Goal: Information Seeking & Learning: Learn about a topic

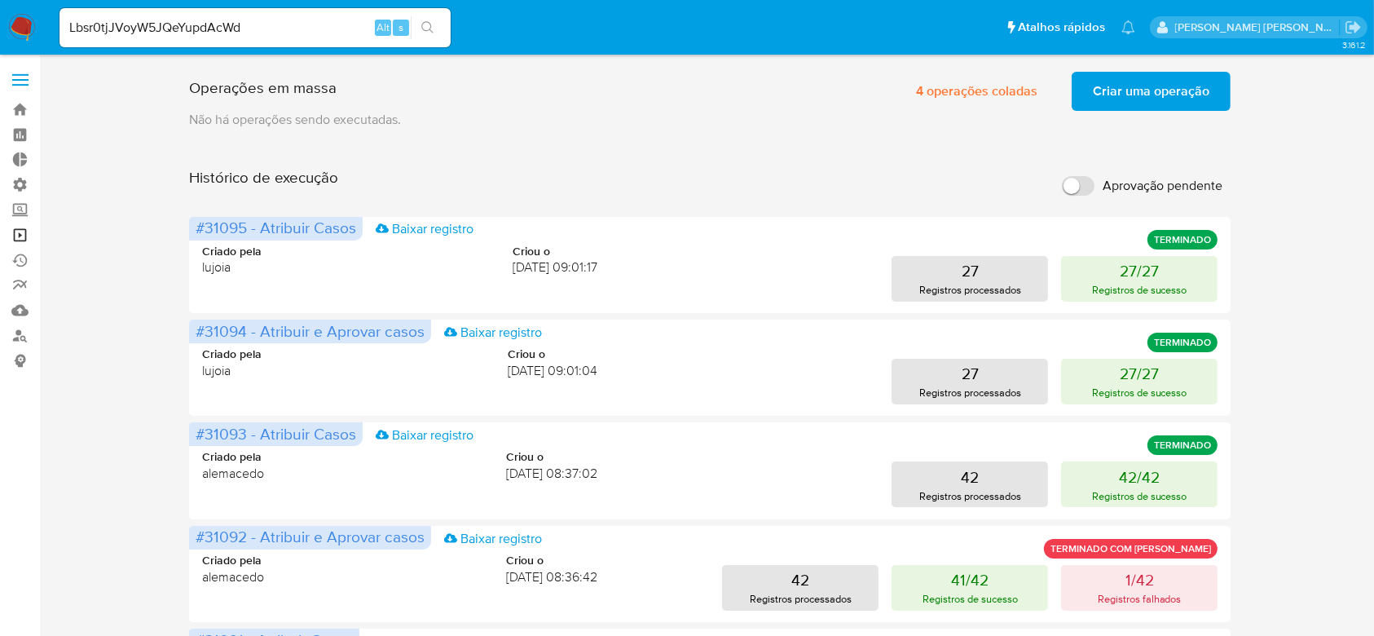
click at [25, 234] on link "Operações em massa" at bounding box center [97, 235] width 194 height 25
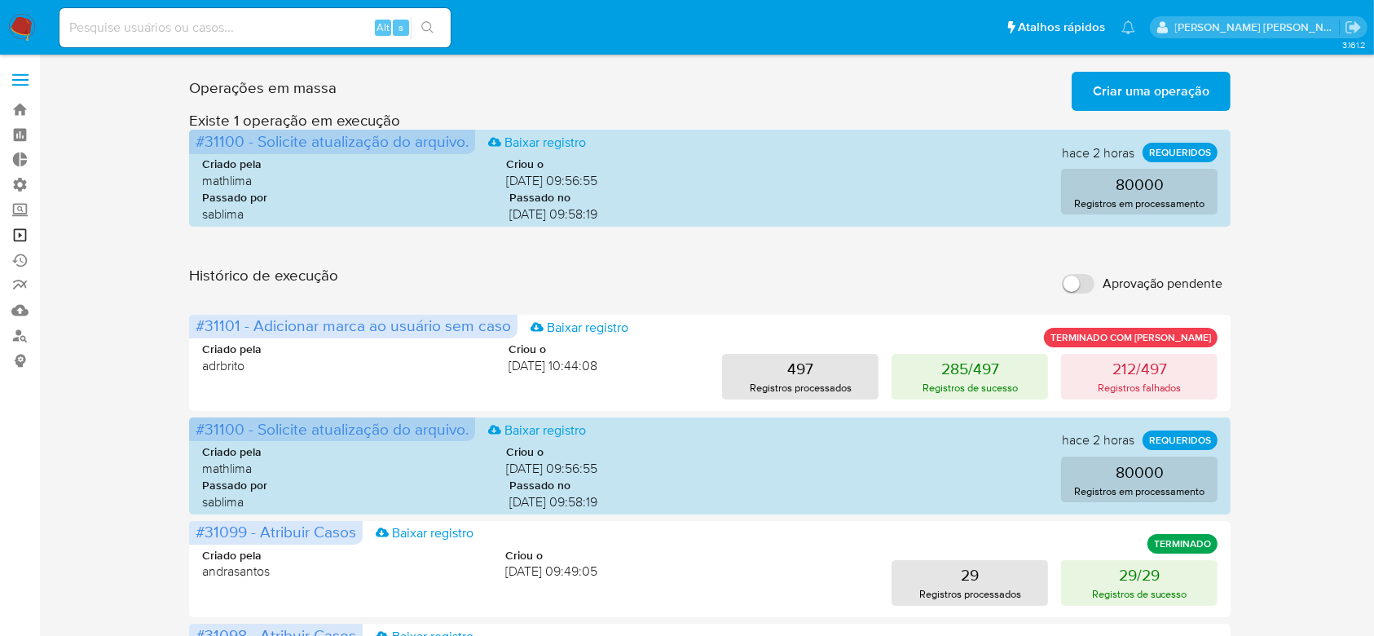
click at [15, 231] on link "Operações em massa" at bounding box center [97, 235] width 194 height 25
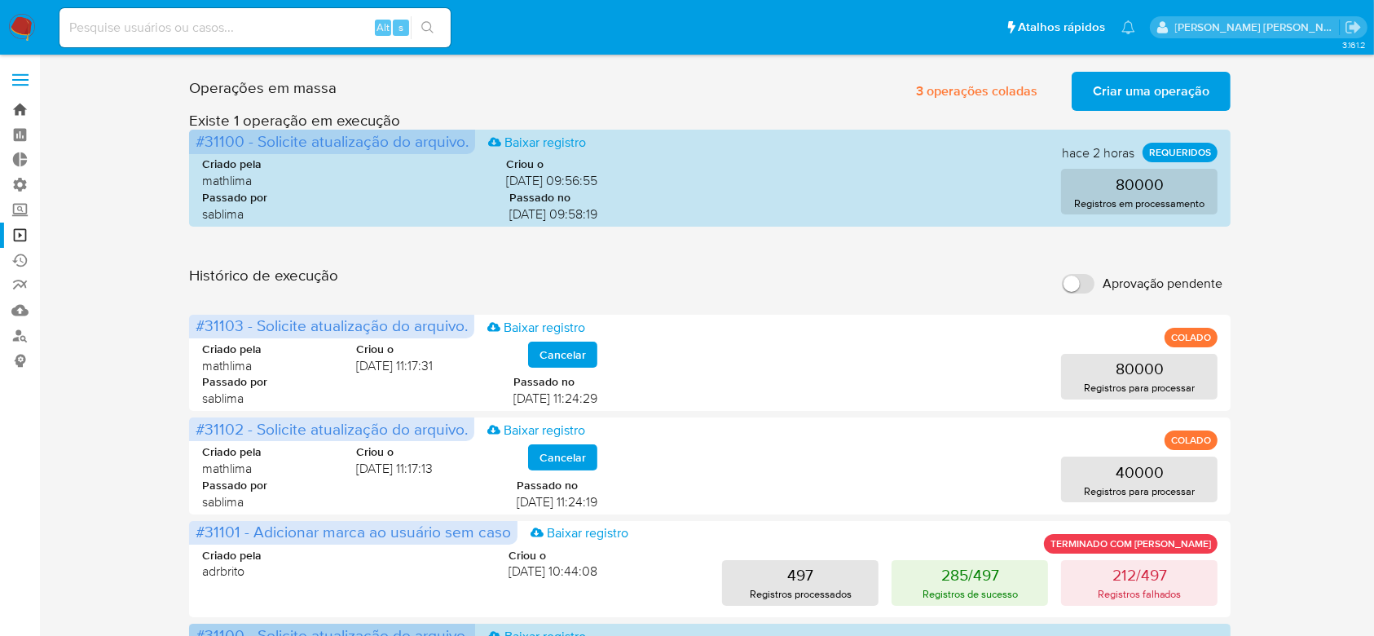
click at [21, 118] on link "Bandeja" at bounding box center [97, 109] width 194 height 25
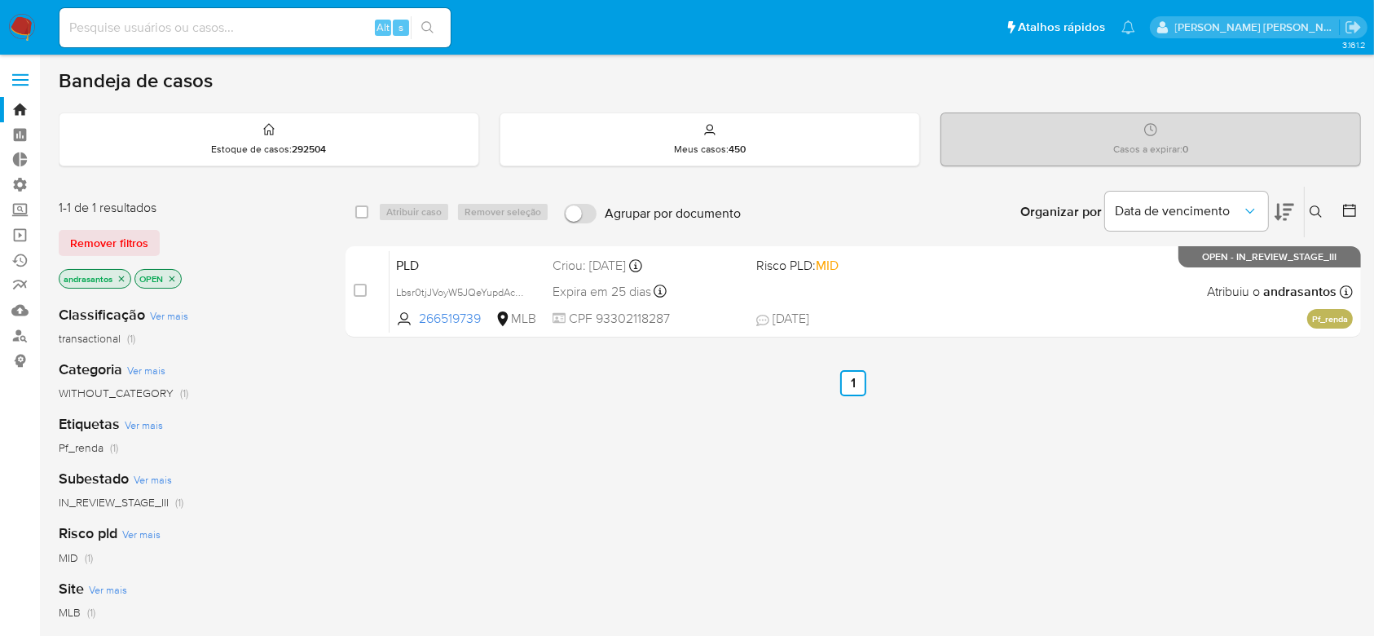
click at [119, 279] on icon "close-filter" at bounding box center [122, 279] width 6 height 6
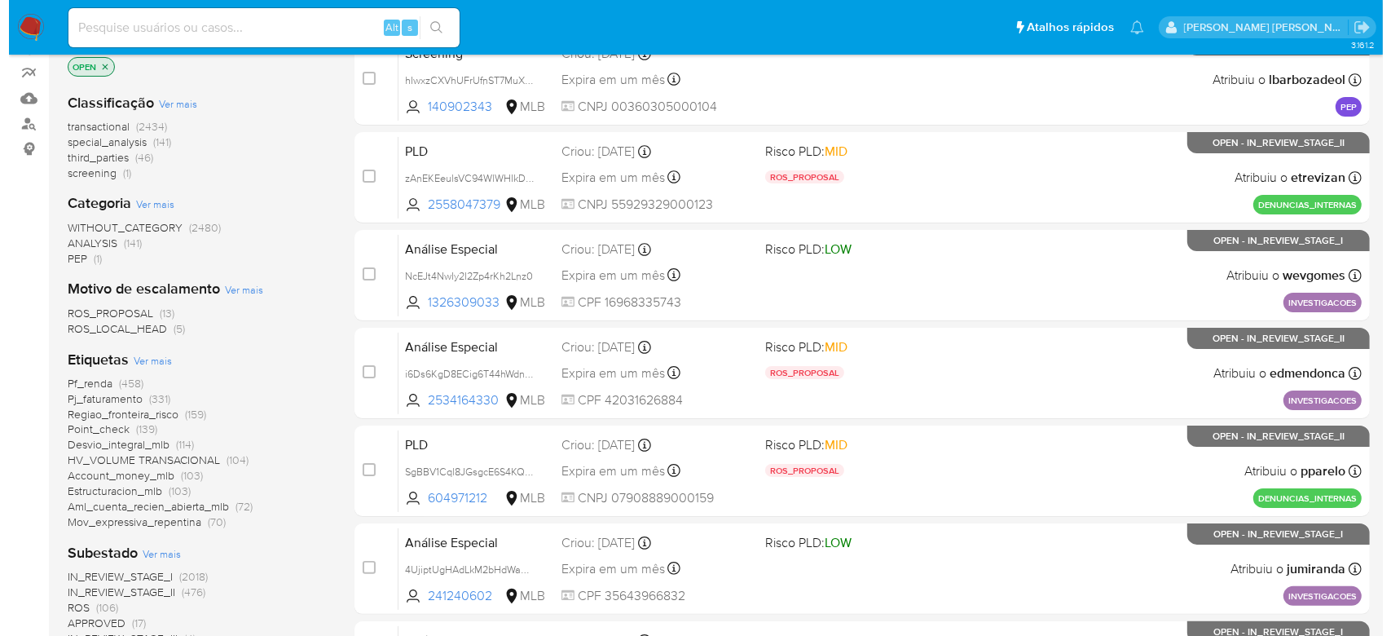
scroll to position [326, 0]
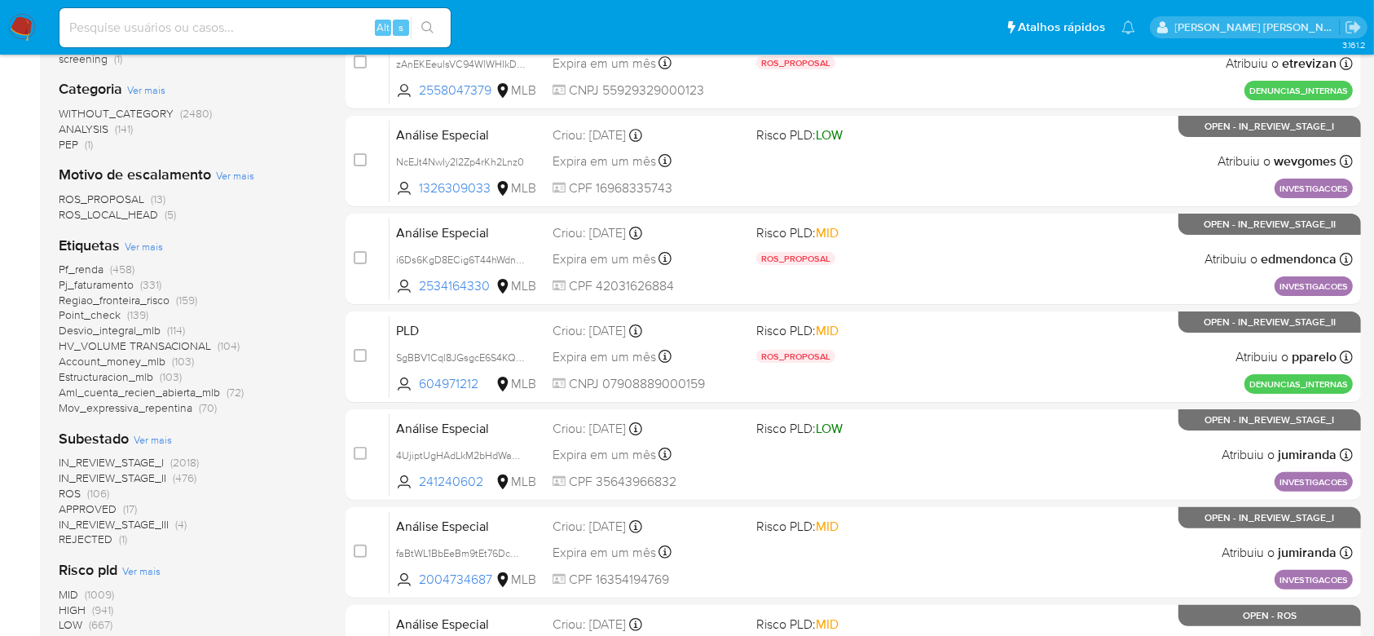
click at [165, 439] on span "Ver mais" at bounding box center [153, 439] width 38 height 15
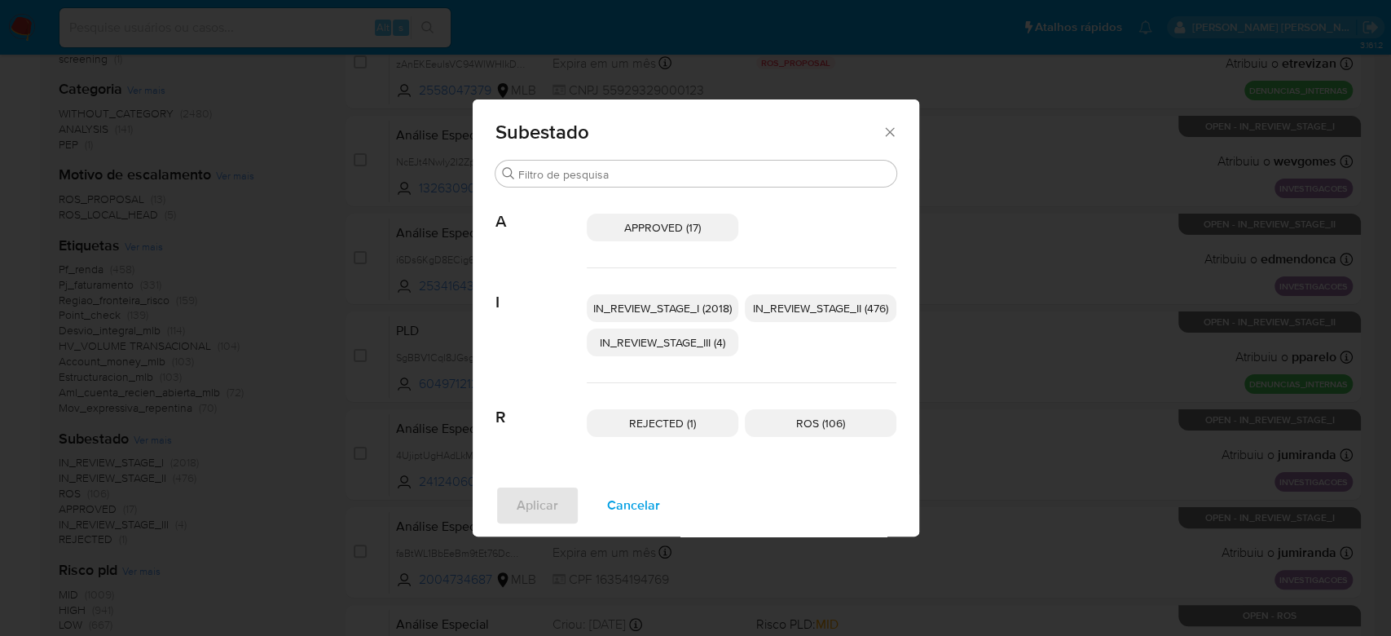
click at [629, 311] on span "IN_REVIEW_STAGE_I (2018)" at bounding box center [662, 308] width 139 height 16
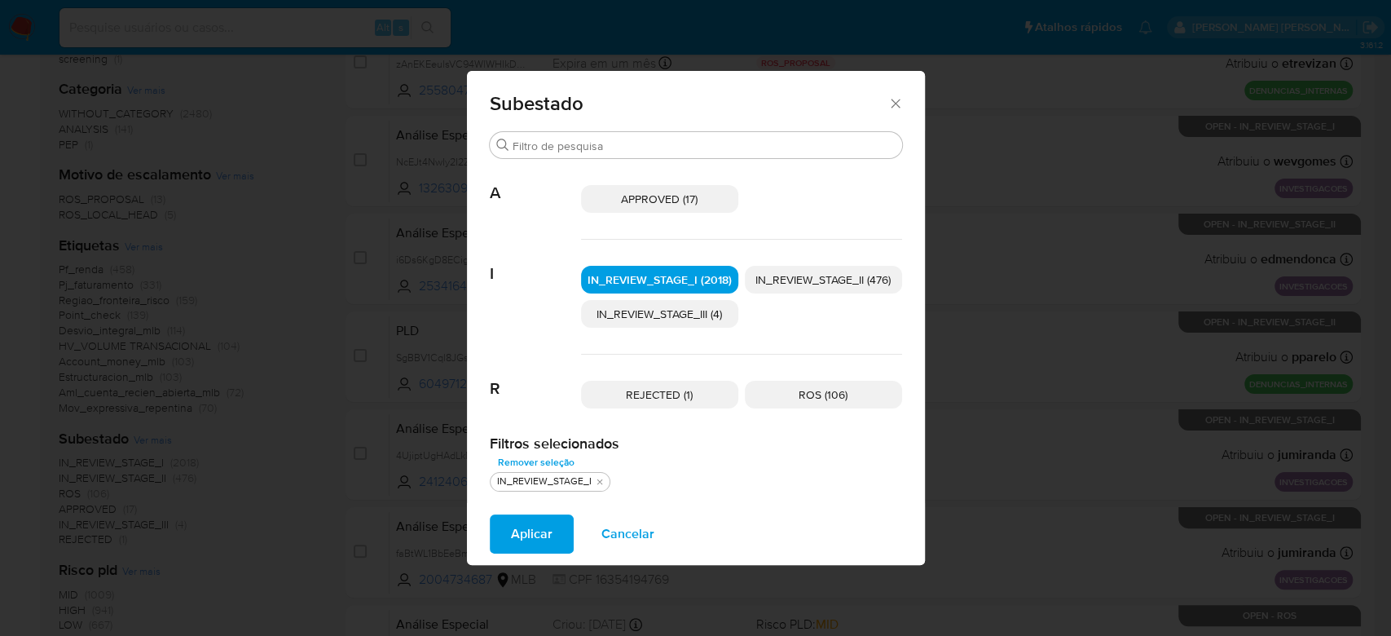
click at [848, 289] on p "IN_REVIEW_STAGE_II (476)" at bounding box center [823, 280] width 157 height 28
click at [515, 520] on span "Aplicar" at bounding box center [532, 534] width 42 height 36
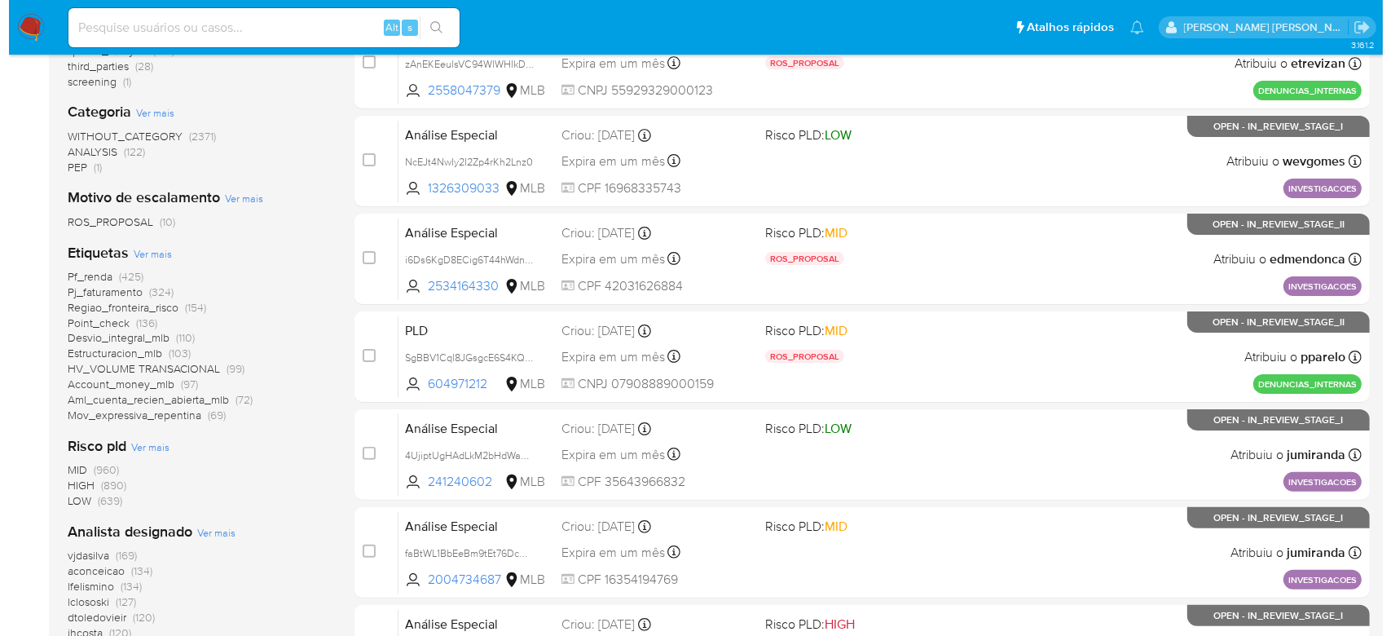
scroll to position [434, 0]
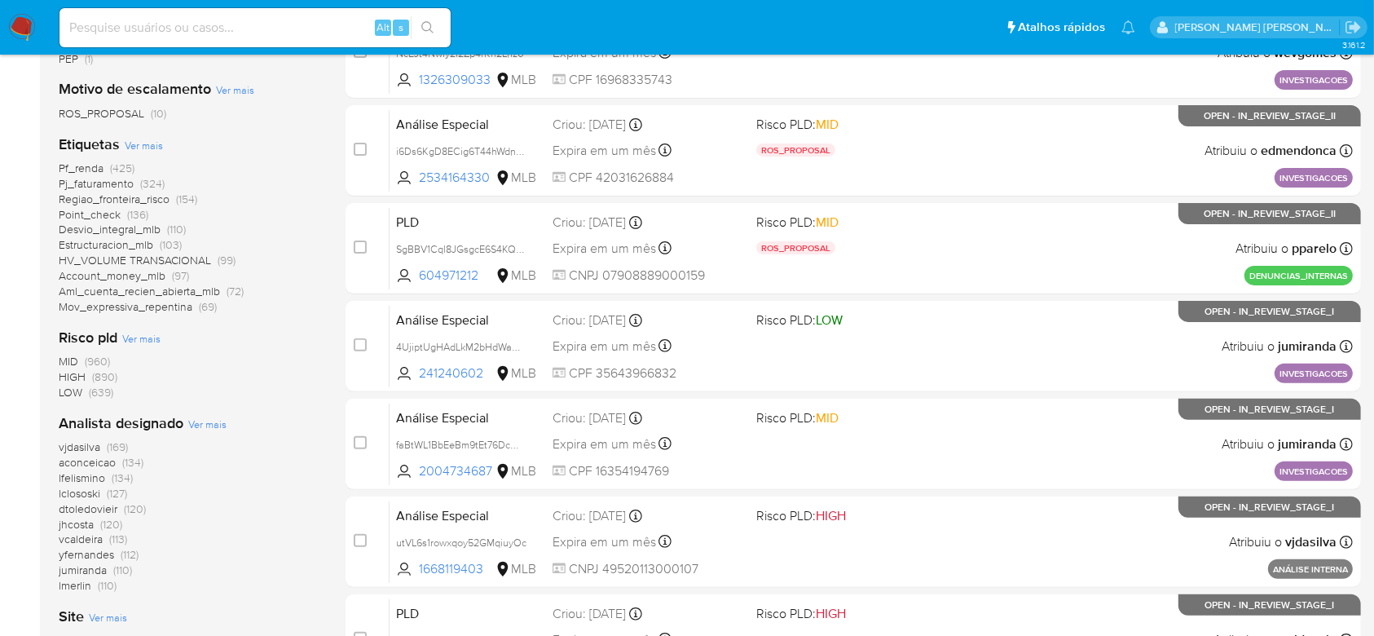
click at [210, 423] on span "Ver mais" at bounding box center [207, 424] width 38 height 15
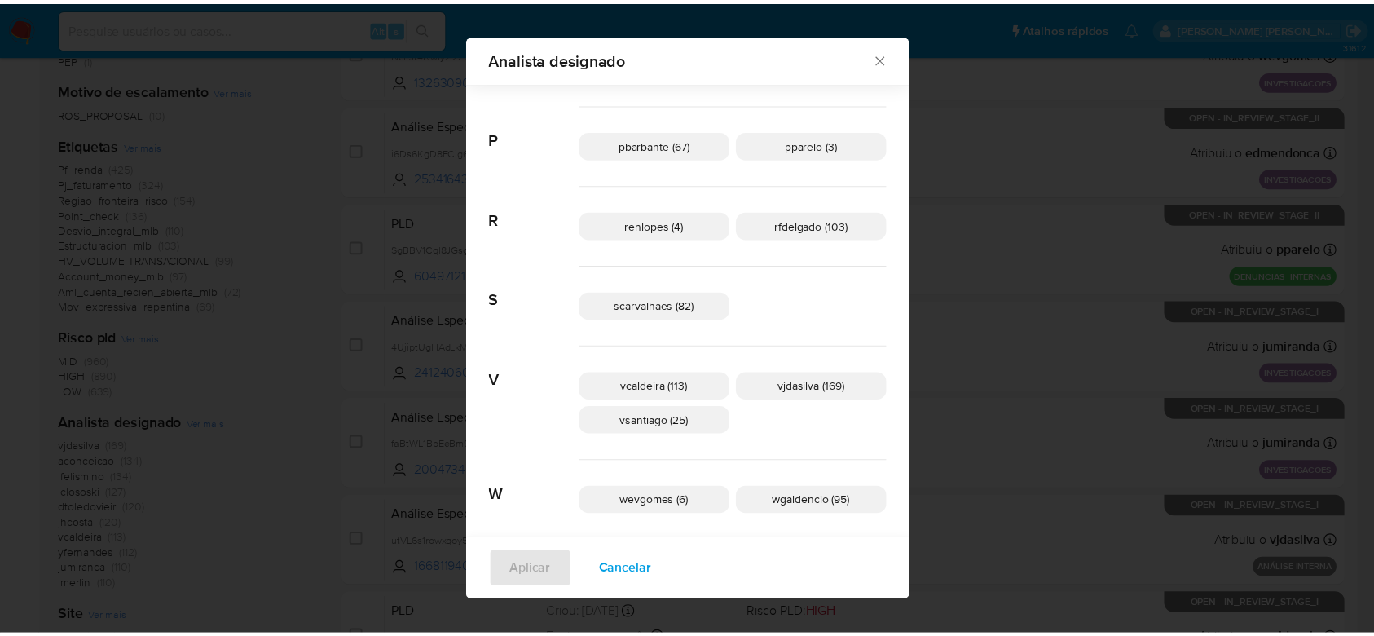
scroll to position [949, 0]
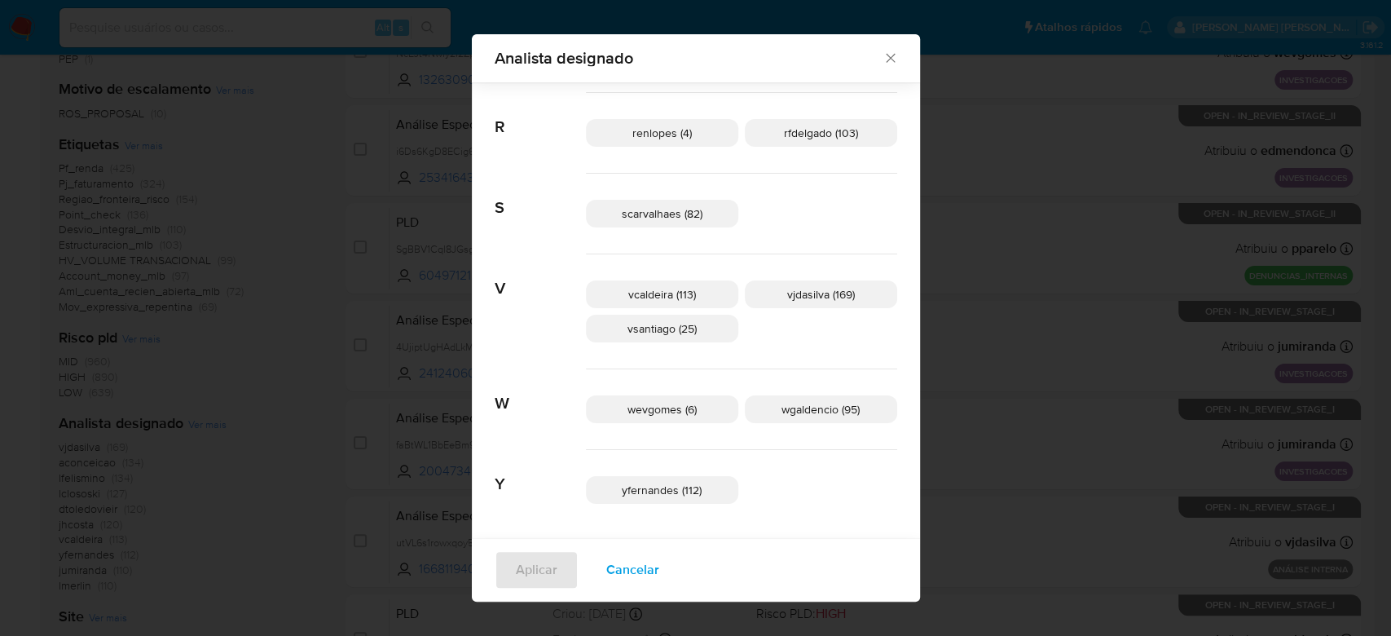
click at [883, 60] on icon "Fechar" at bounding box center [891, 58] width 16 height 16
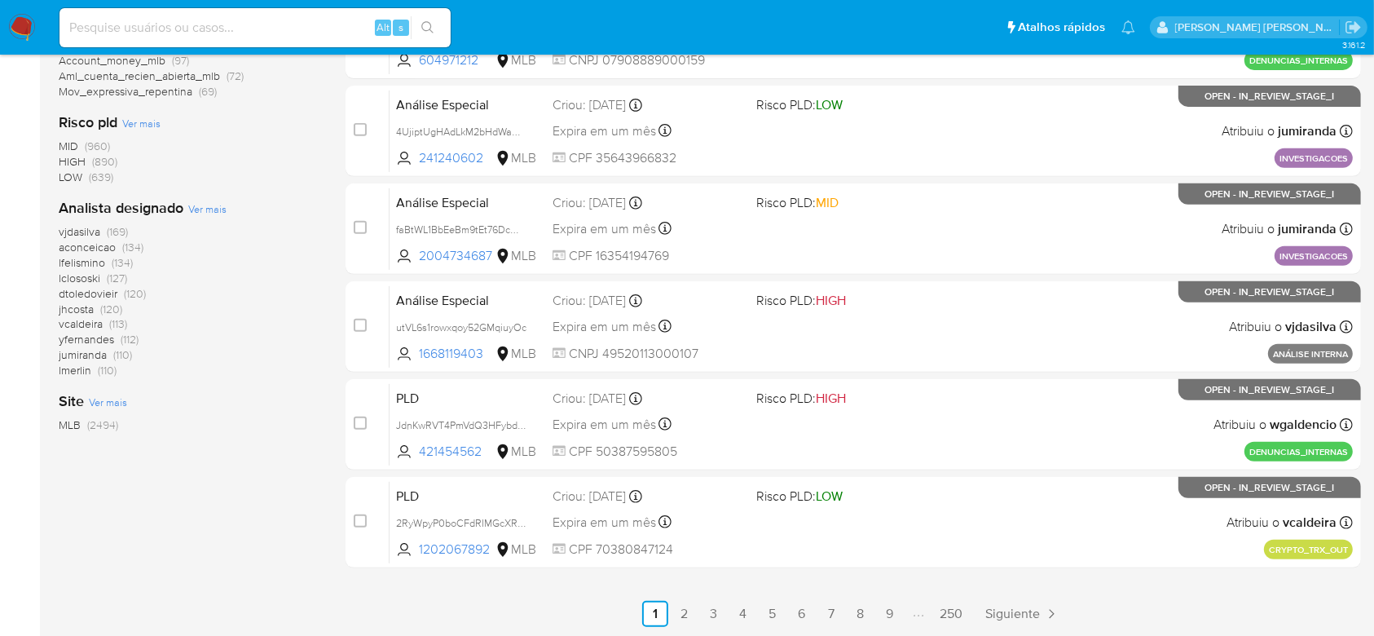
scroll to position [652, 0]
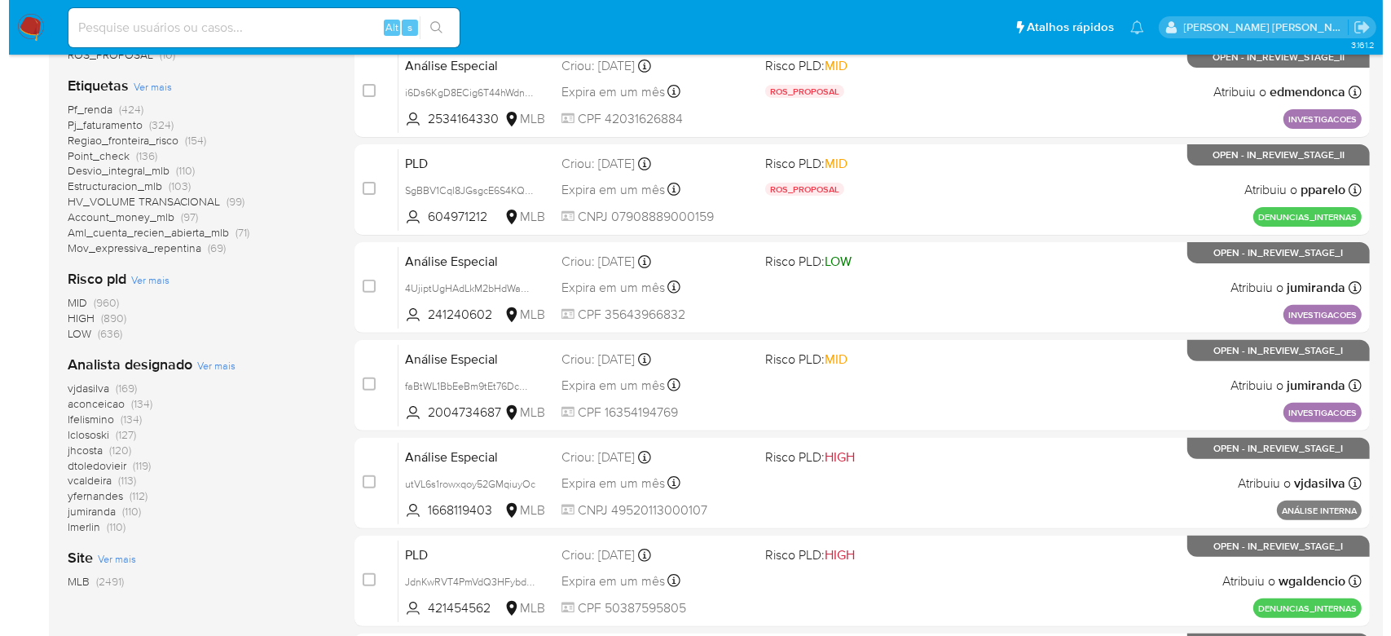
scroll to position [543, 0]
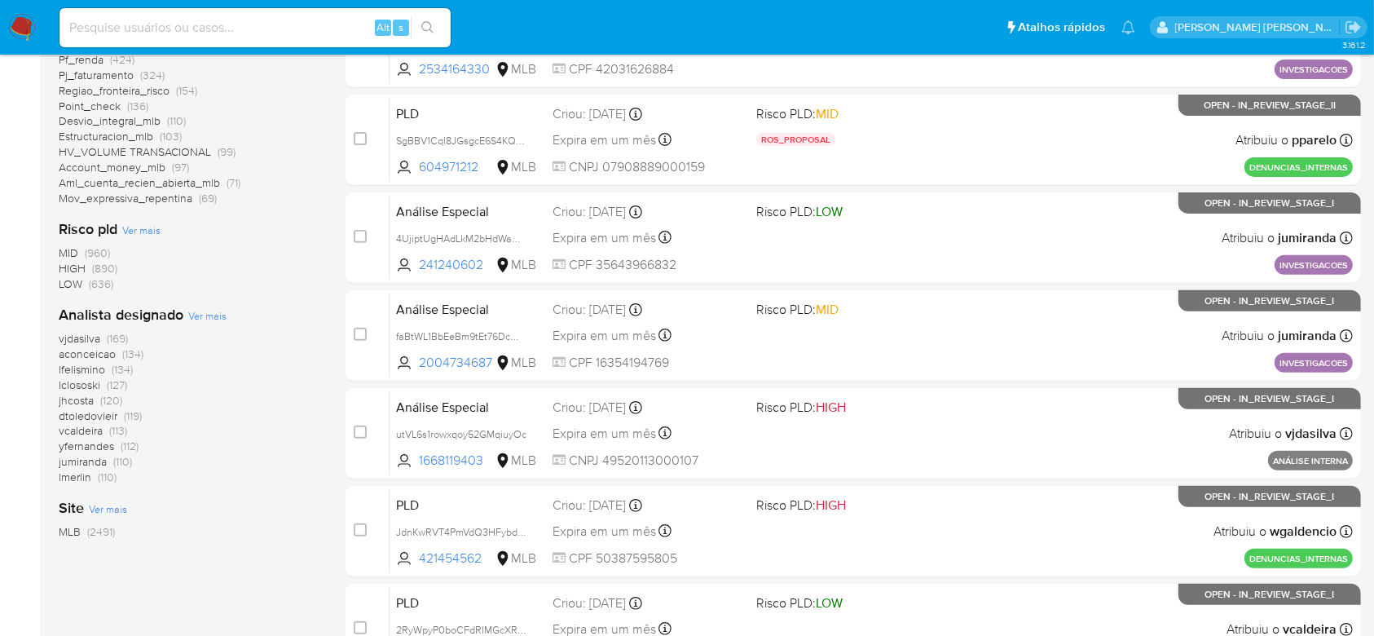
click at [209, 313] on span "Ver mais" at bounding box center [207, 315] width 38 height 15
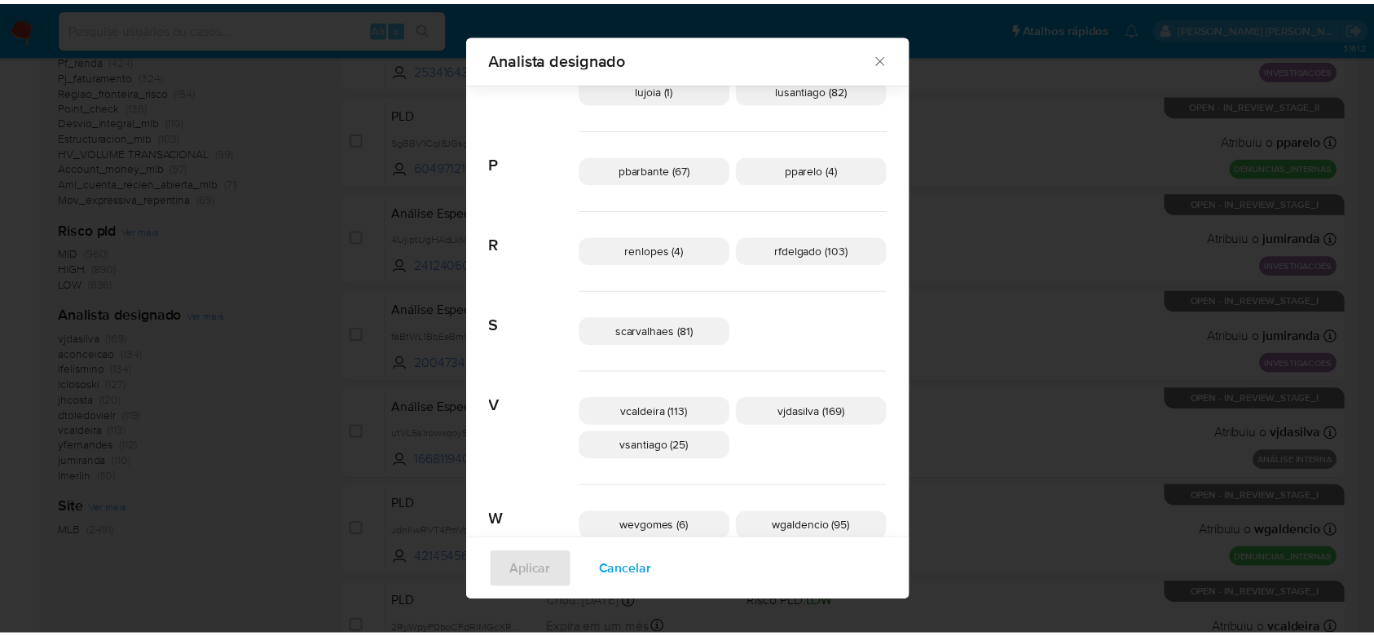
scroll to position [841, 0]
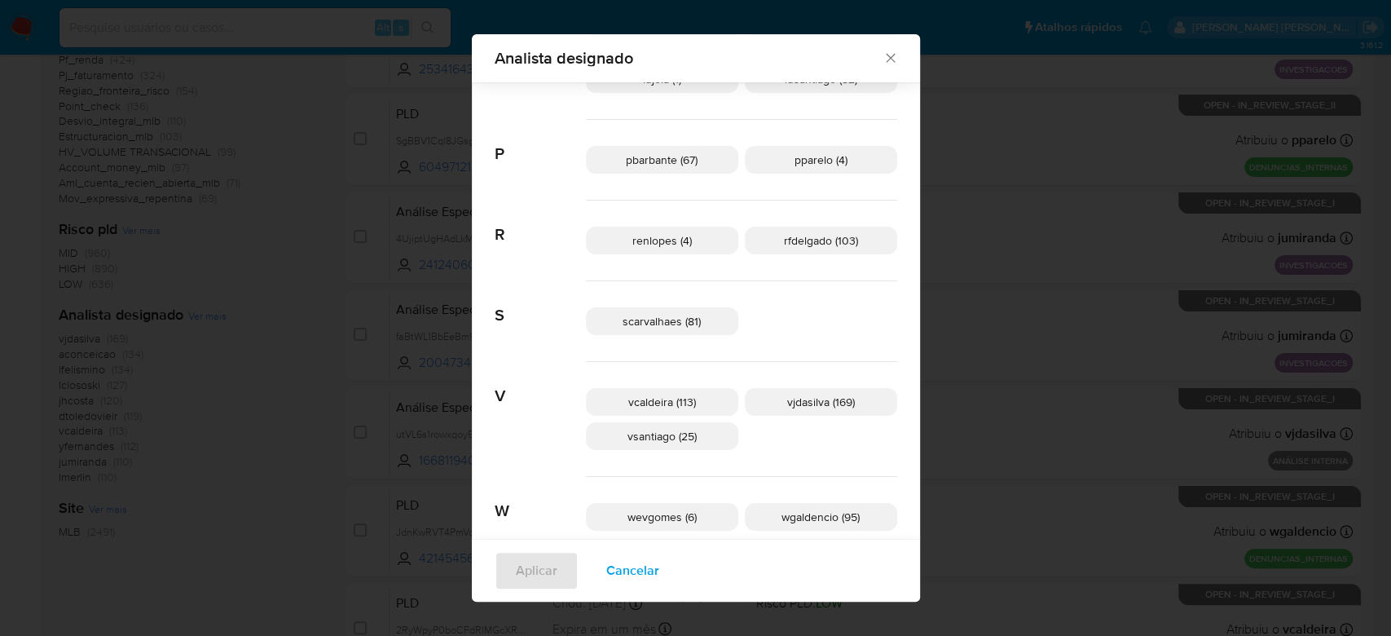
click at [328, 342] on div "Analista designado Buscar A aconceicao (134) adrbrito (1) analmeida (28) C carg…" at bounding box center [695, 318] width 1391 height 636
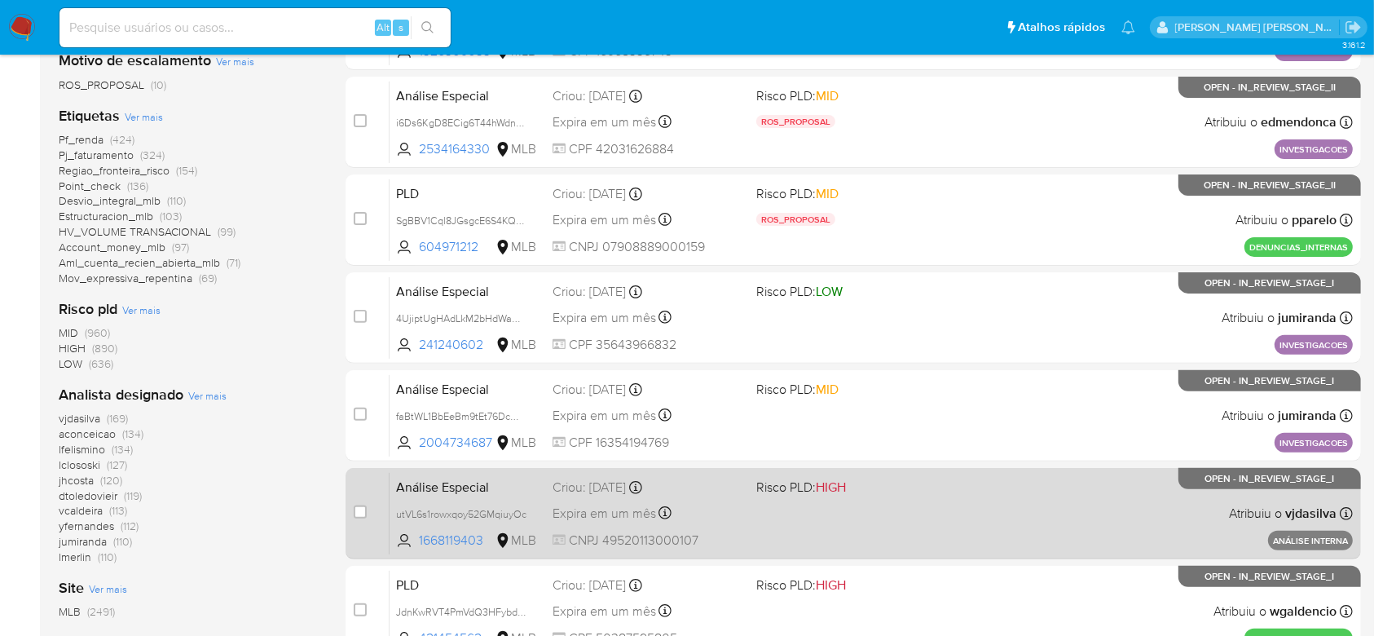
scroll to position [434, 0]
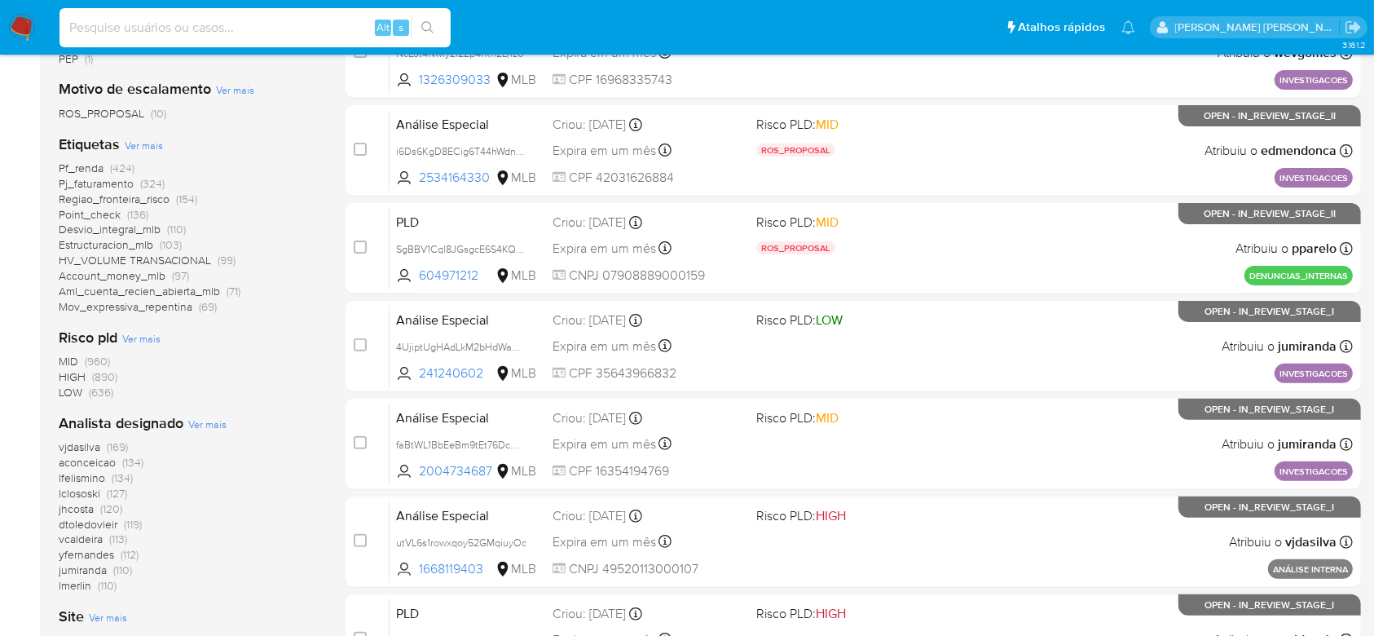
click at [228, 29] on input at bounding box center [255, 27] width 391 height 21
paste input "Querida Sandra, conviver com essa intensidade que você representa é um grande p…"
type input "Querida Sandra, conviver com essa intensidade que você representa é um grande p…"
click at [228, 29] on input "Querida Sandra, conviver com essa intensidade que você representa é um grande p…" at bounding box center [255, 27] width 391 height 21
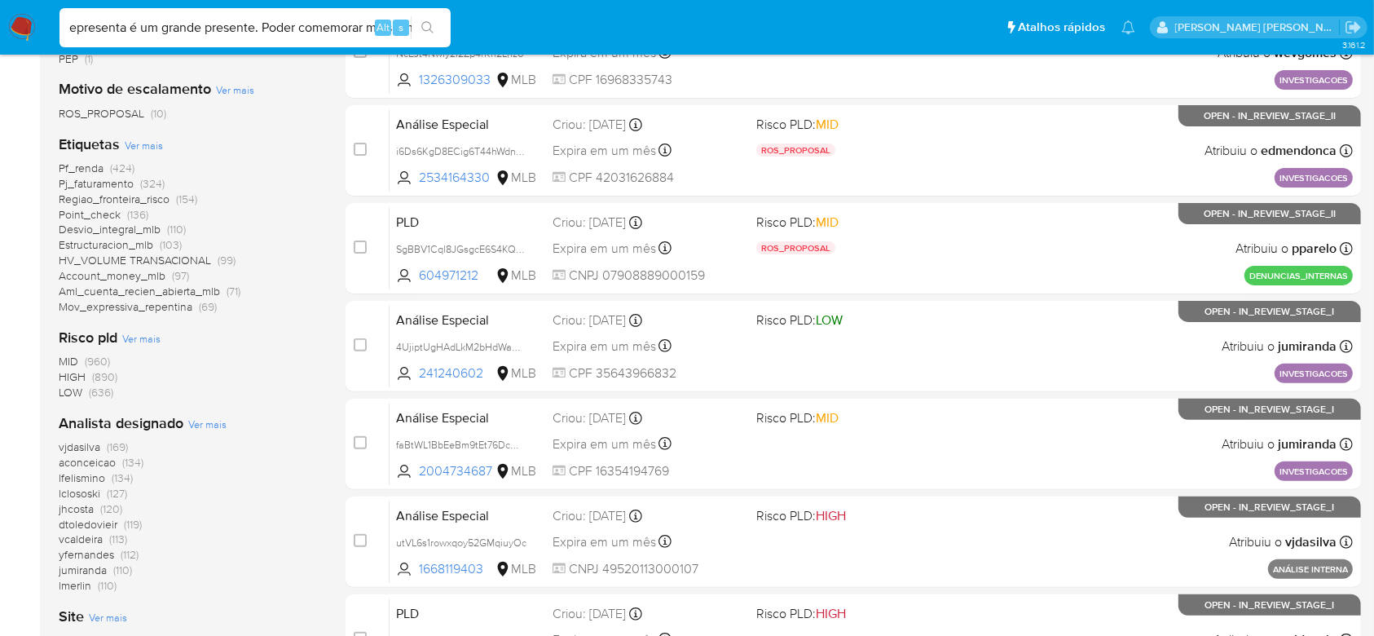
click at [228, 29] on input "Querida Sandra, conviver com essa intensidade que você representa é um grande p…" at bounding box center [255, 27] width 391 height 21
click at [227, 29] on input "Querida Sandra, conviver com essa intensidade que você representa é um grande p…" at bounding box center [255, 27] width 391 height 21
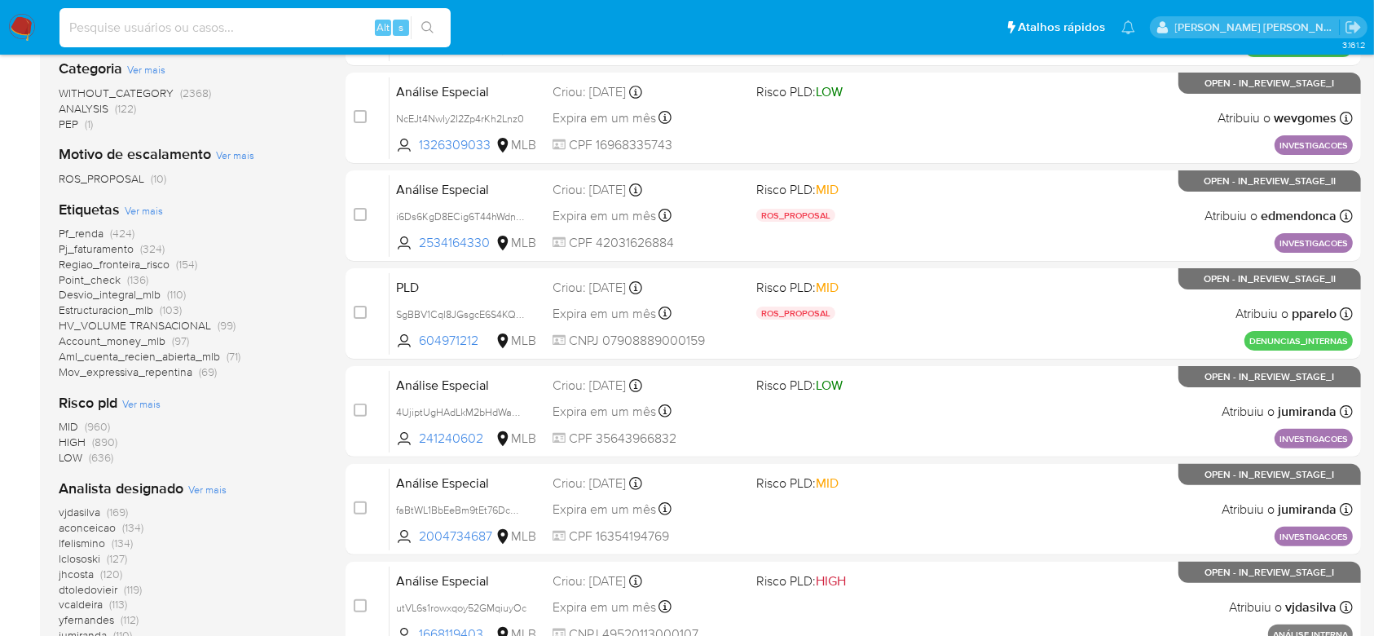
scroll to position [326, 0]
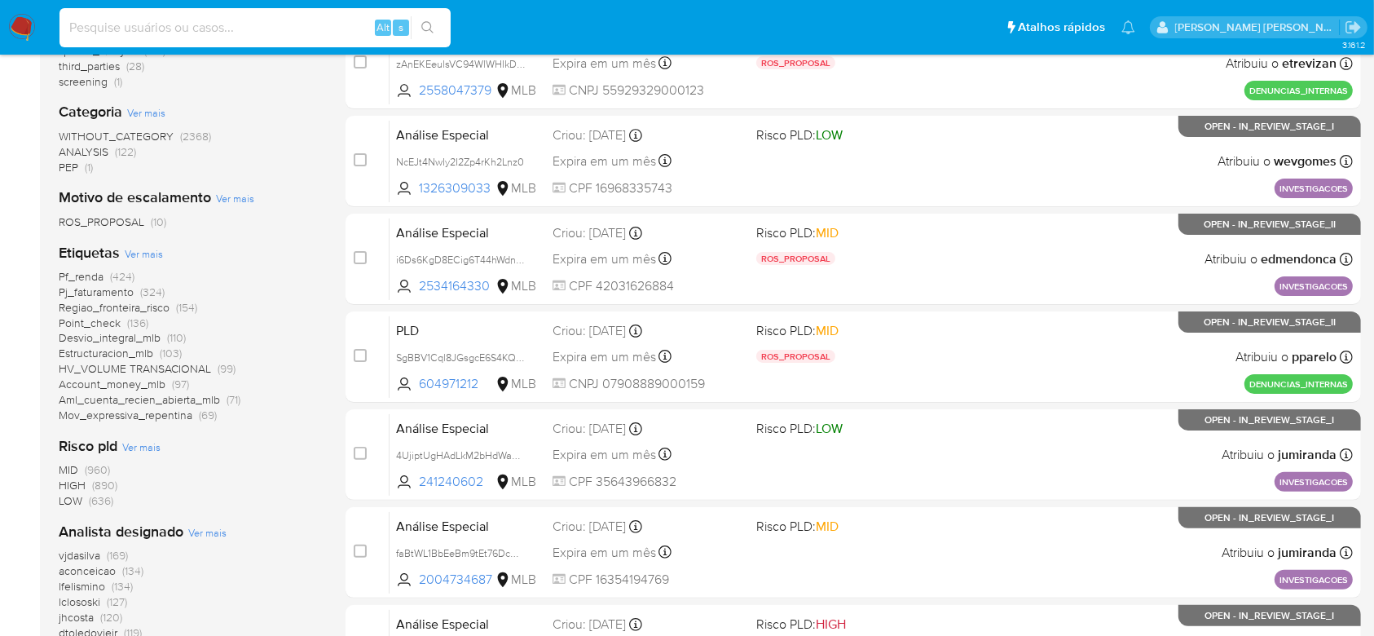
paste input "D3uQKZJBw3Mw0pKWfaKbk3Fx"
type input "D3uQKZJBw3Mw0pKWfaKbk3Fx"
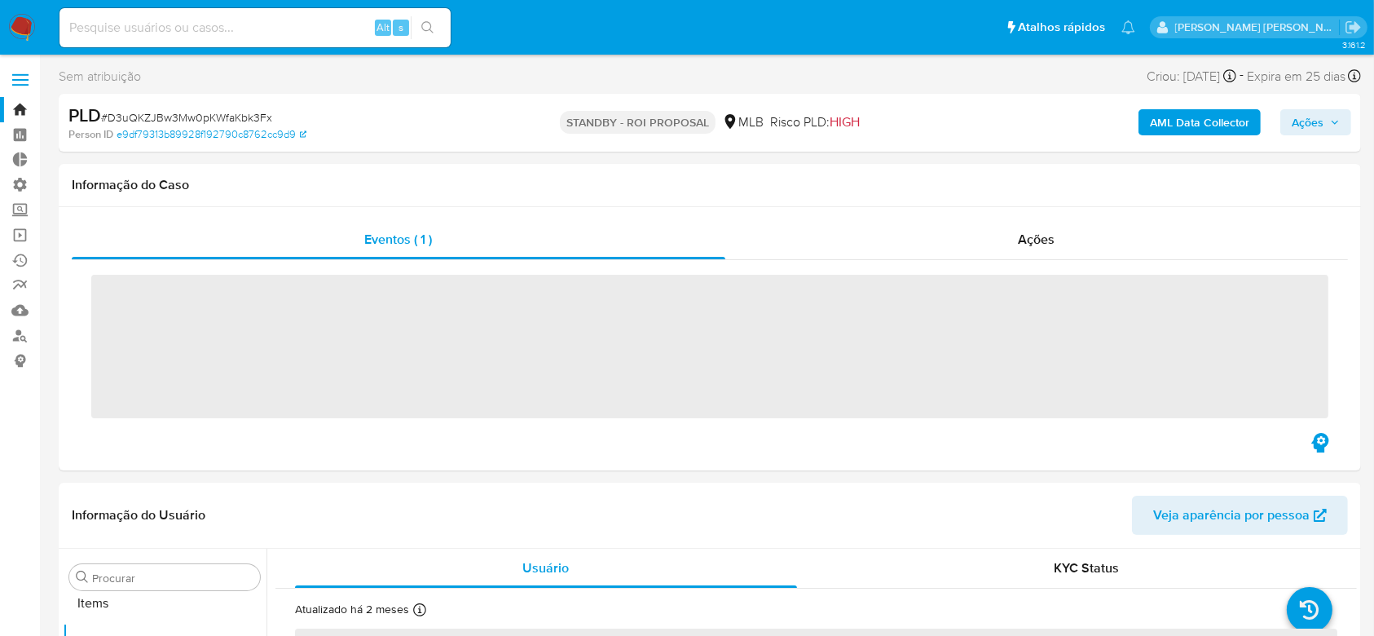
scroll to position [845, 0]
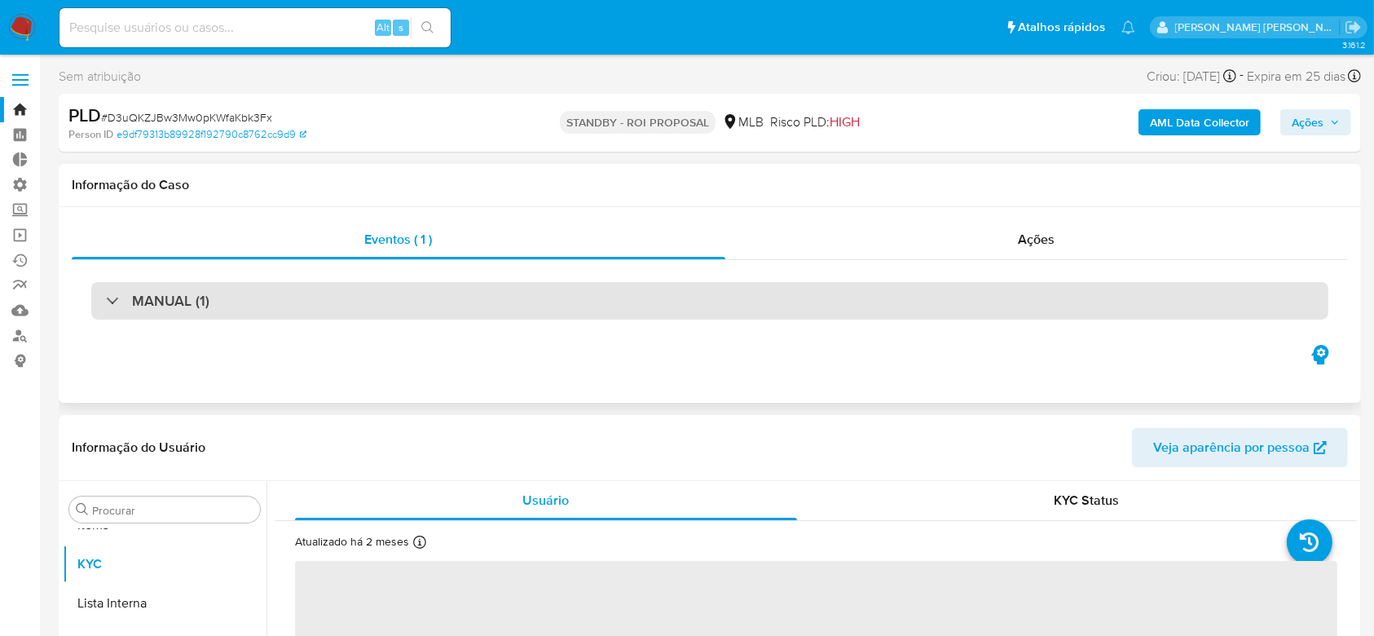
select select "10"
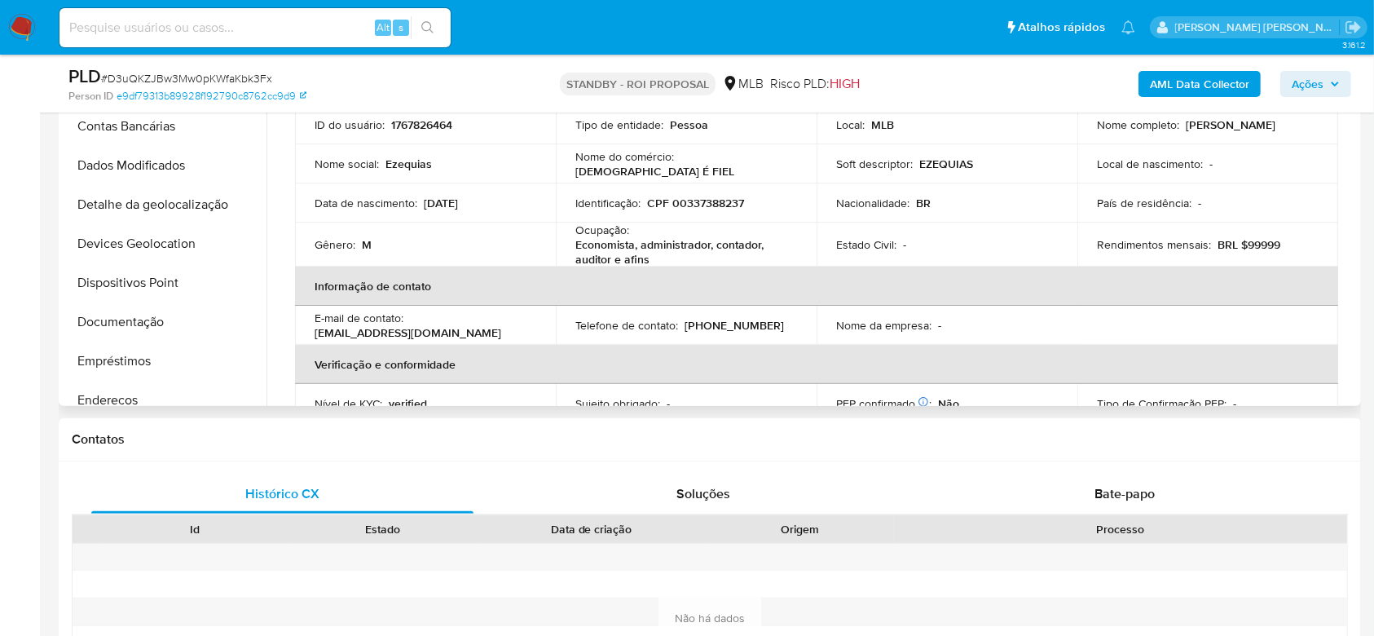
scroll to position [85, 0]
click at [160, 332] on button "Documentação" at bounding box center [158, 323] width 191 height 39
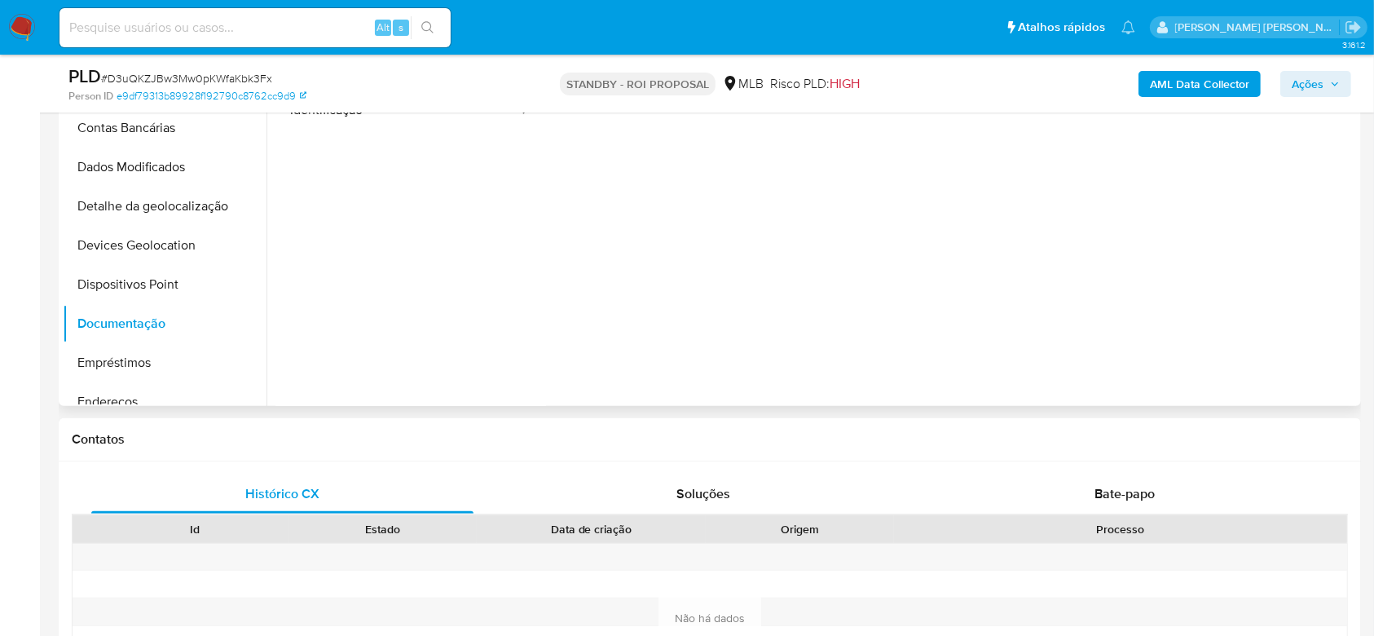
scroll to position [217, 0]
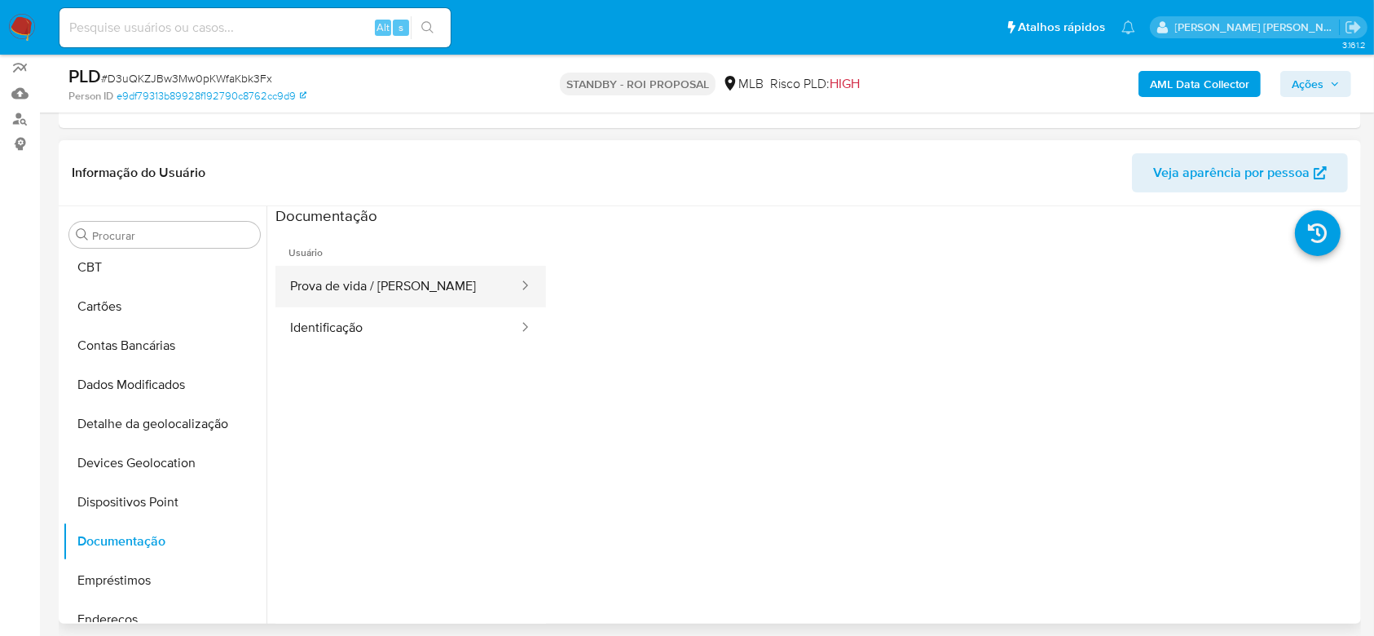
click at [359, 282] on button "Prova de vida / Selfie" at bounding box center [398, 287] width 245 height 42
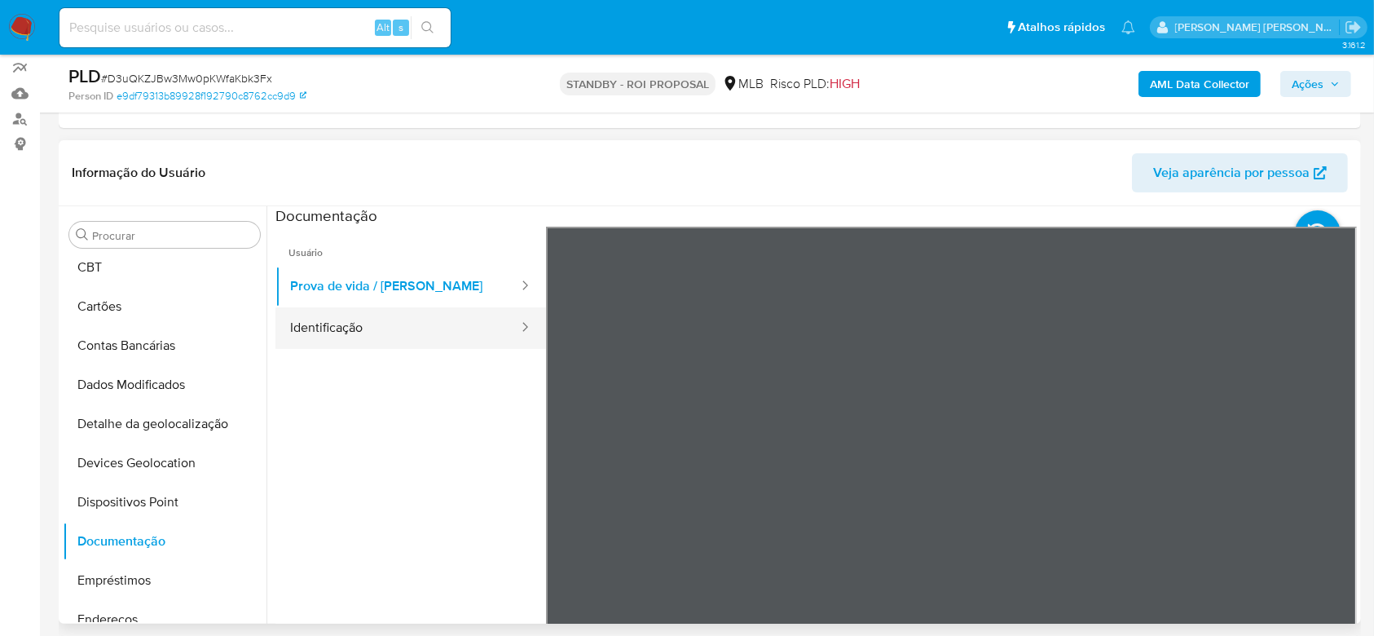
click at [360, 326] on button "Identificação" at bounding box center [398, 328] width 245 height 42
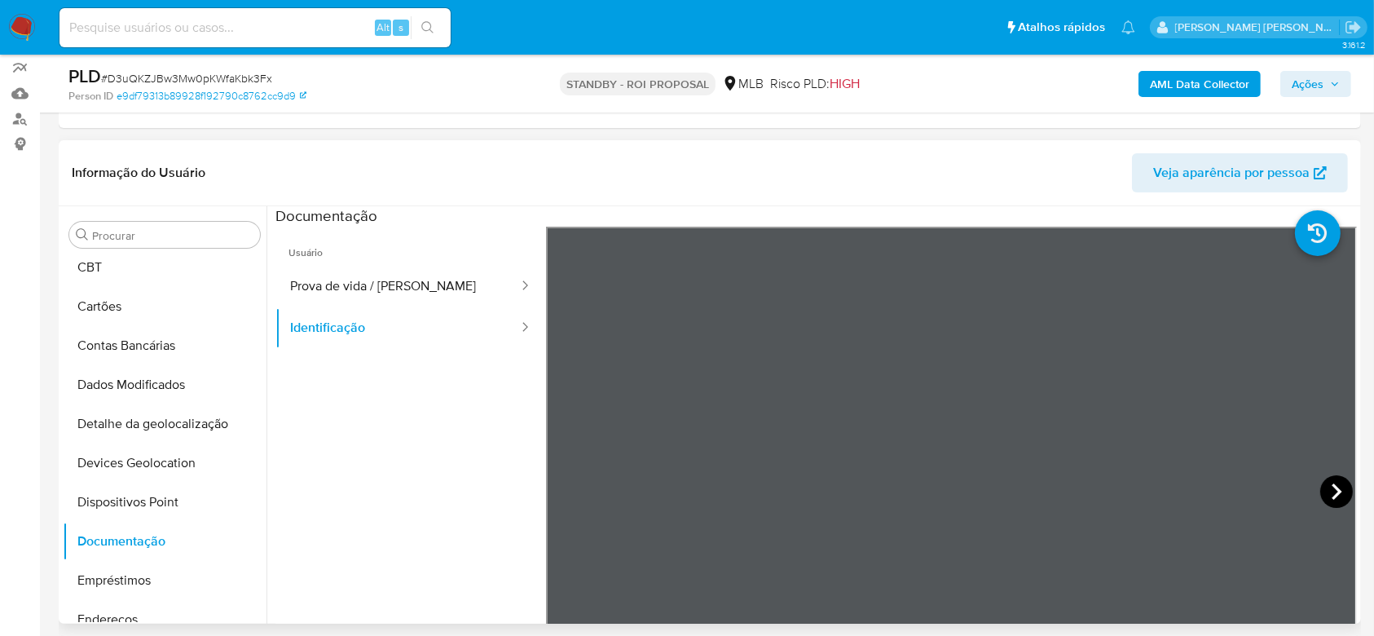
click at [1332, 488] on icon at bounding box center [1337, 491] width 10 height 16
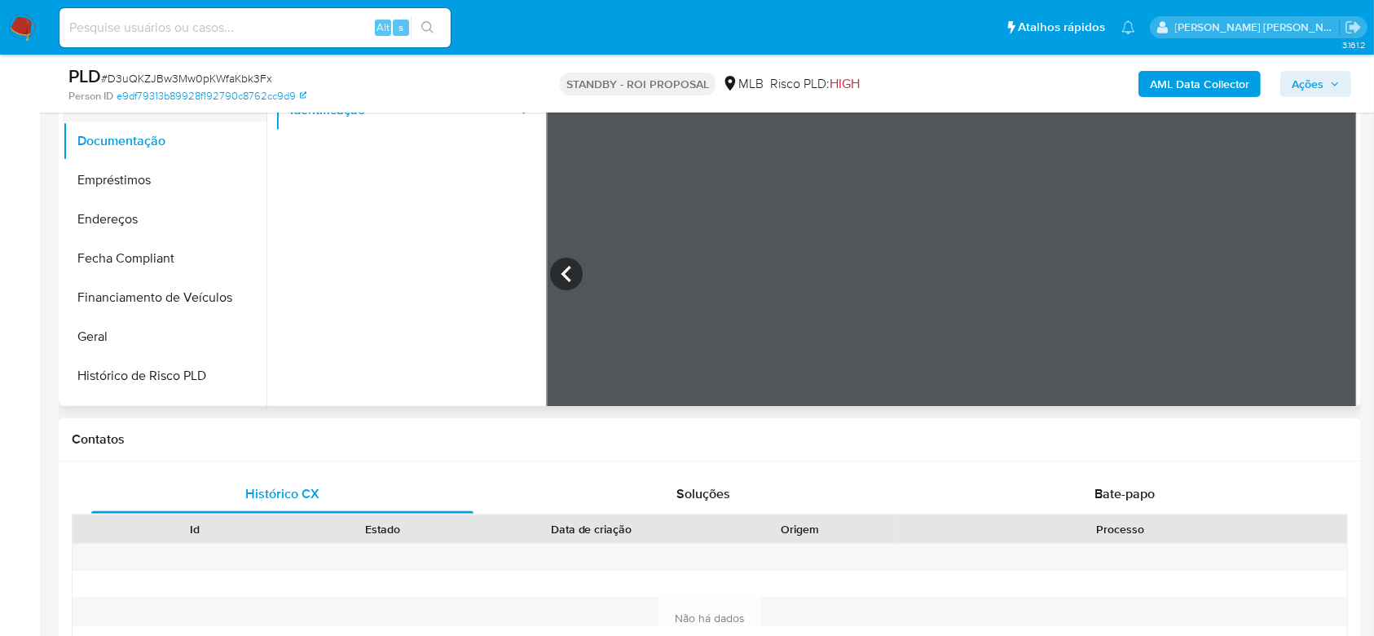
scroll to position [302, 0]
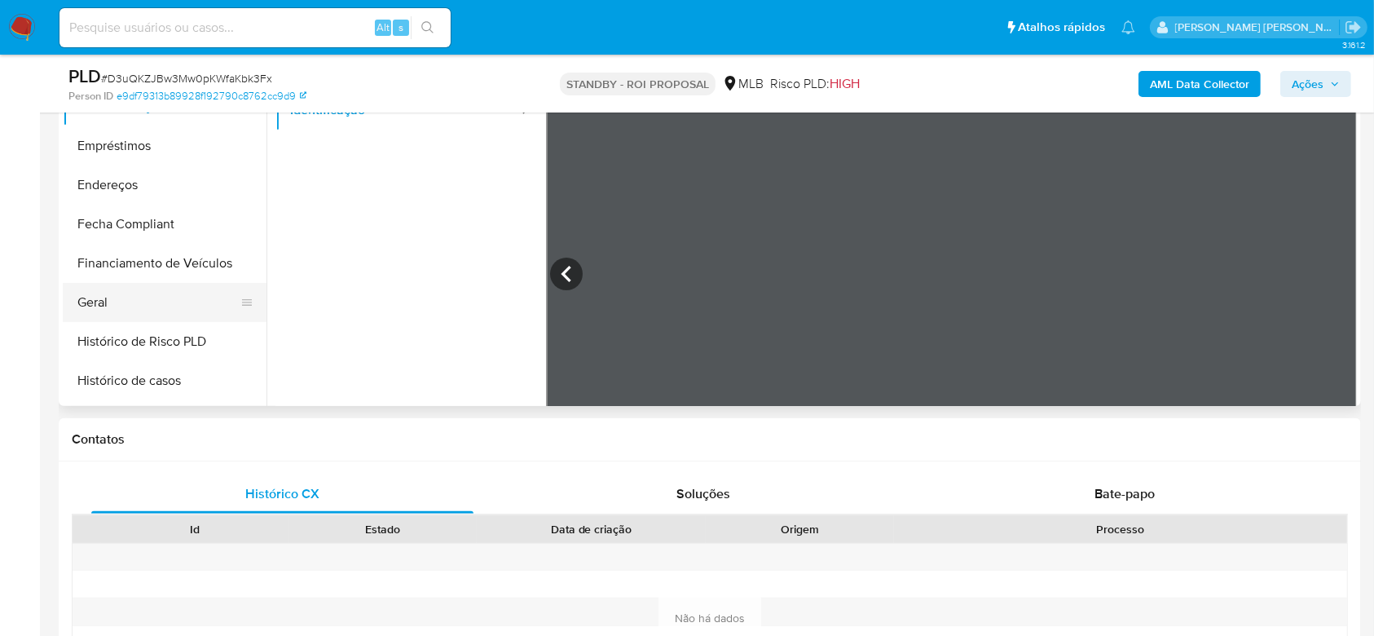
click at [128, 297] on button "Geral" at bounding box center [158, 302] width 191 height 39
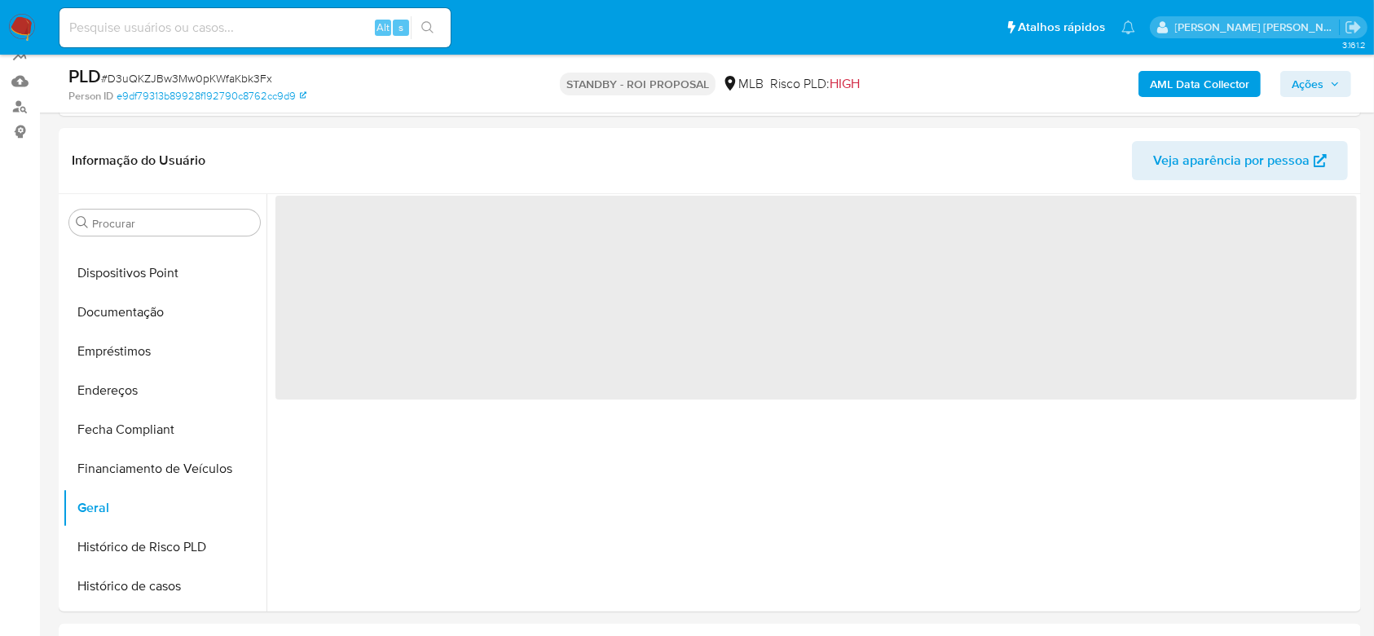
scroll to position [217, 0]
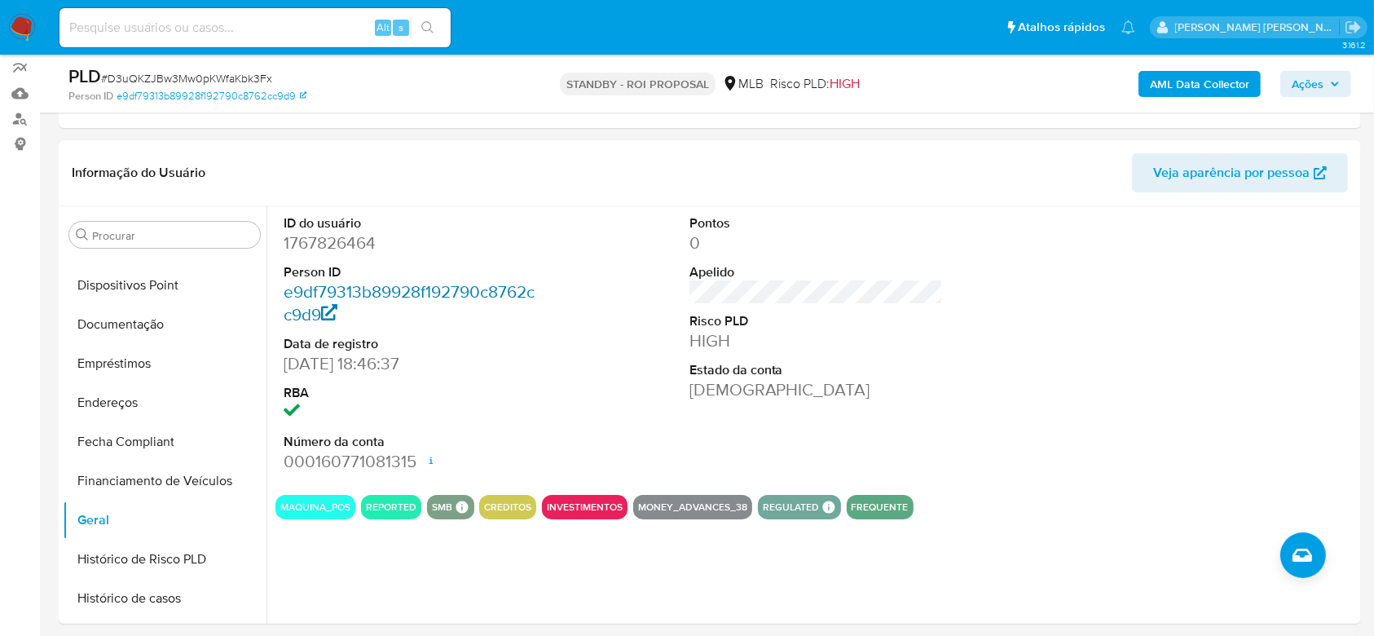
click at [359, 289] on link "e9df79313b89928f192790c8762cc9d9" at bounding box center [409, 303] width 251 height 46
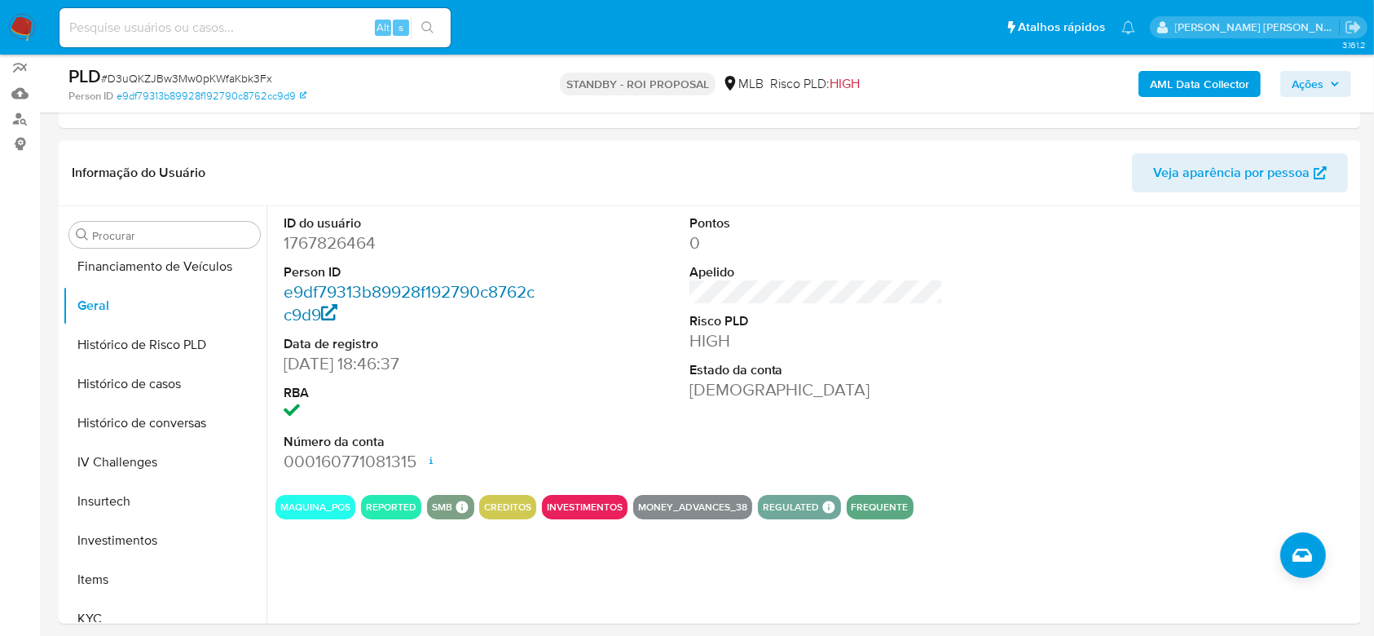
scroll to position [519, 0]
click at [128, 375] on button "Histórico de casos" at bounding box center [158, 380] width 191 height 39
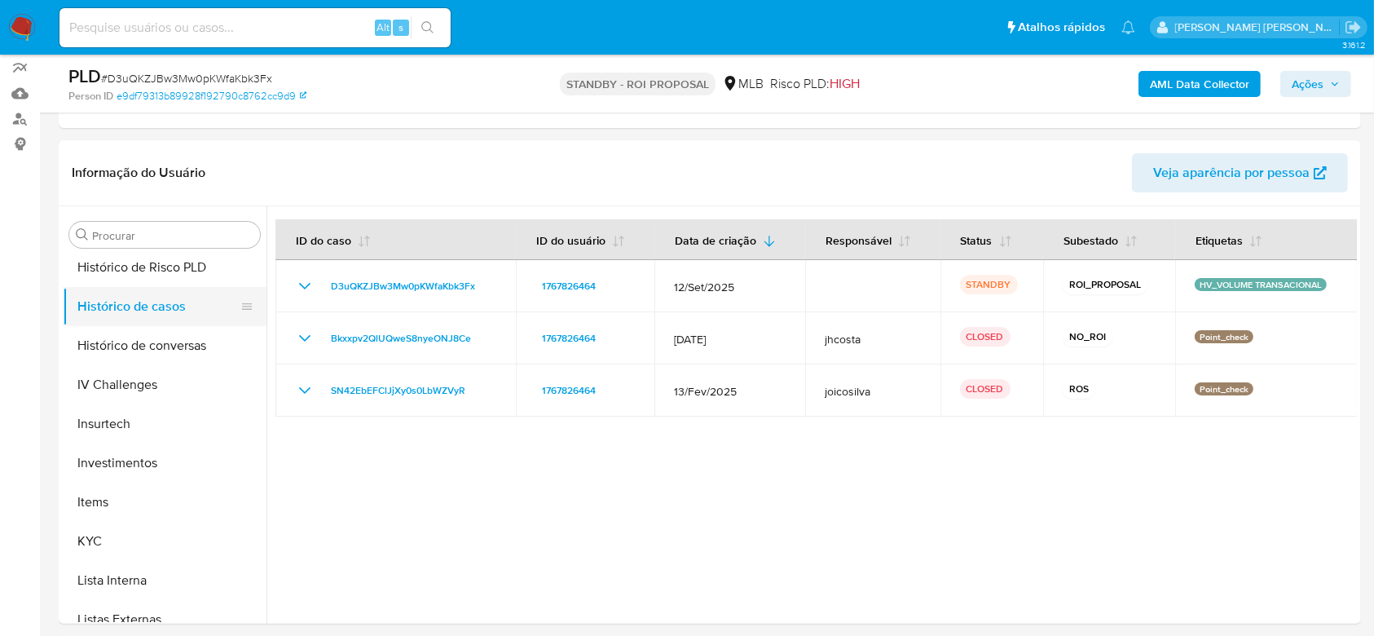
scroll to position [628, 0]
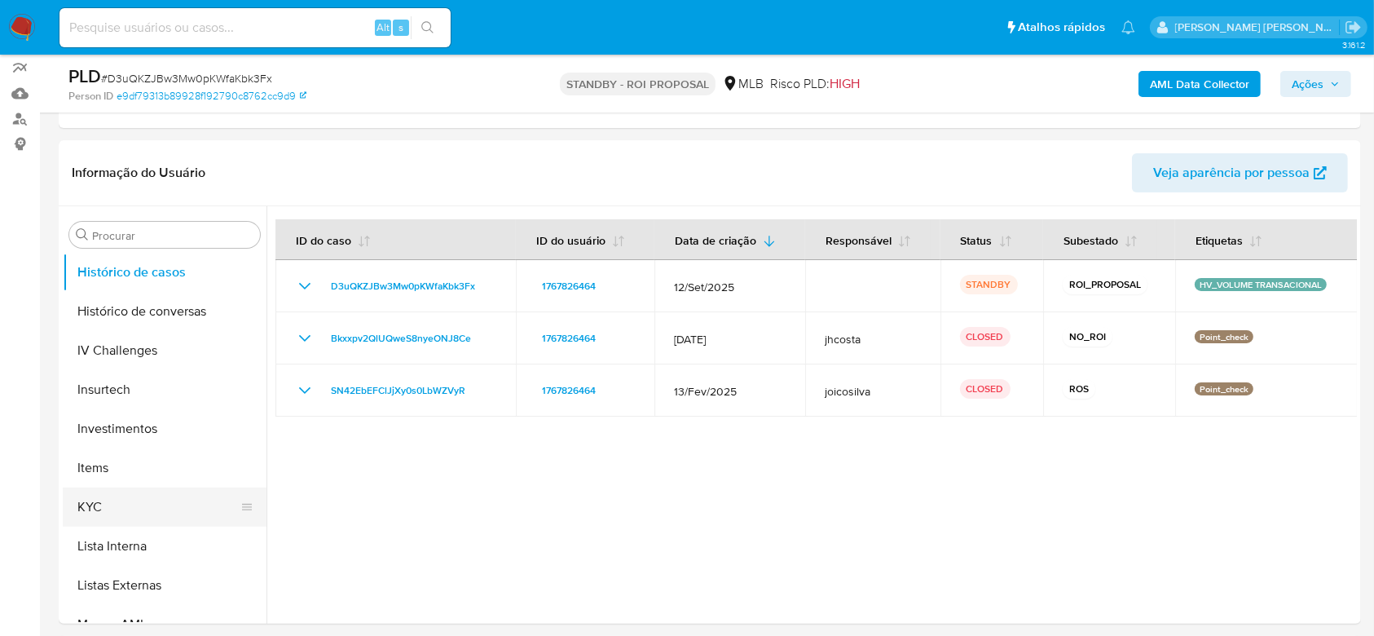
click at [96, 503] on button "KYC" at bounding box center [158, 506] width 191 height 39
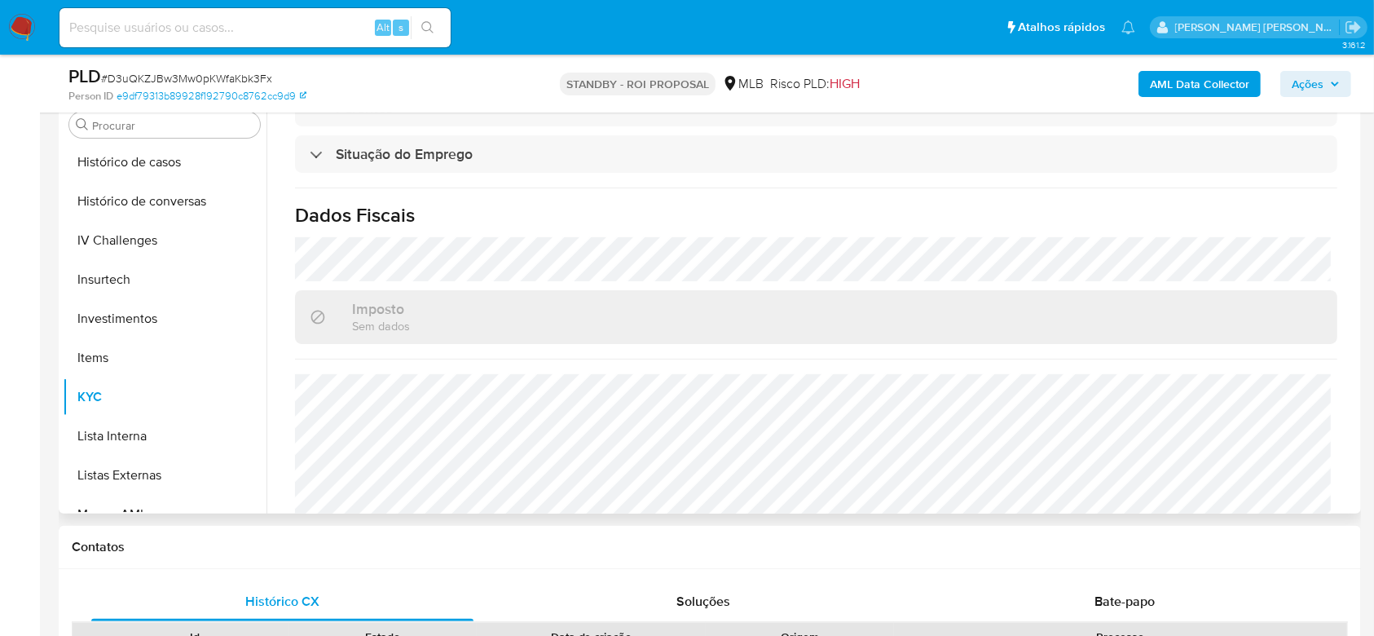
scroll to position [698, 0]
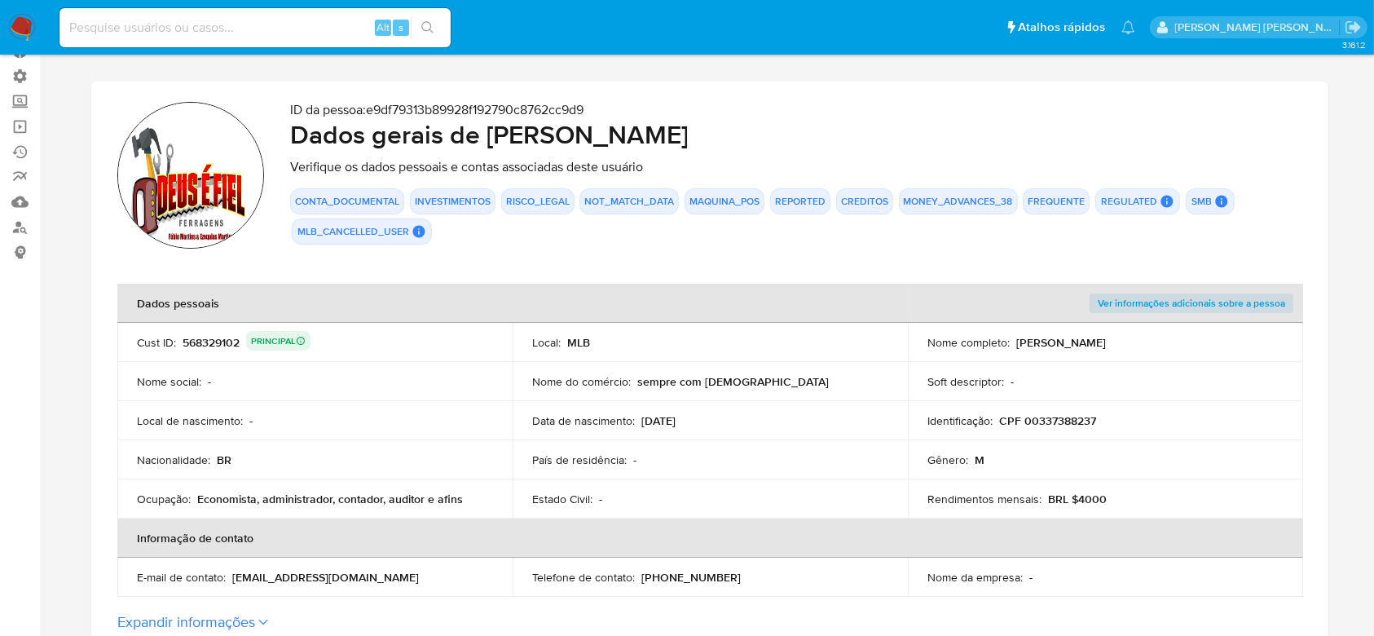
scroll to position [217, 0]
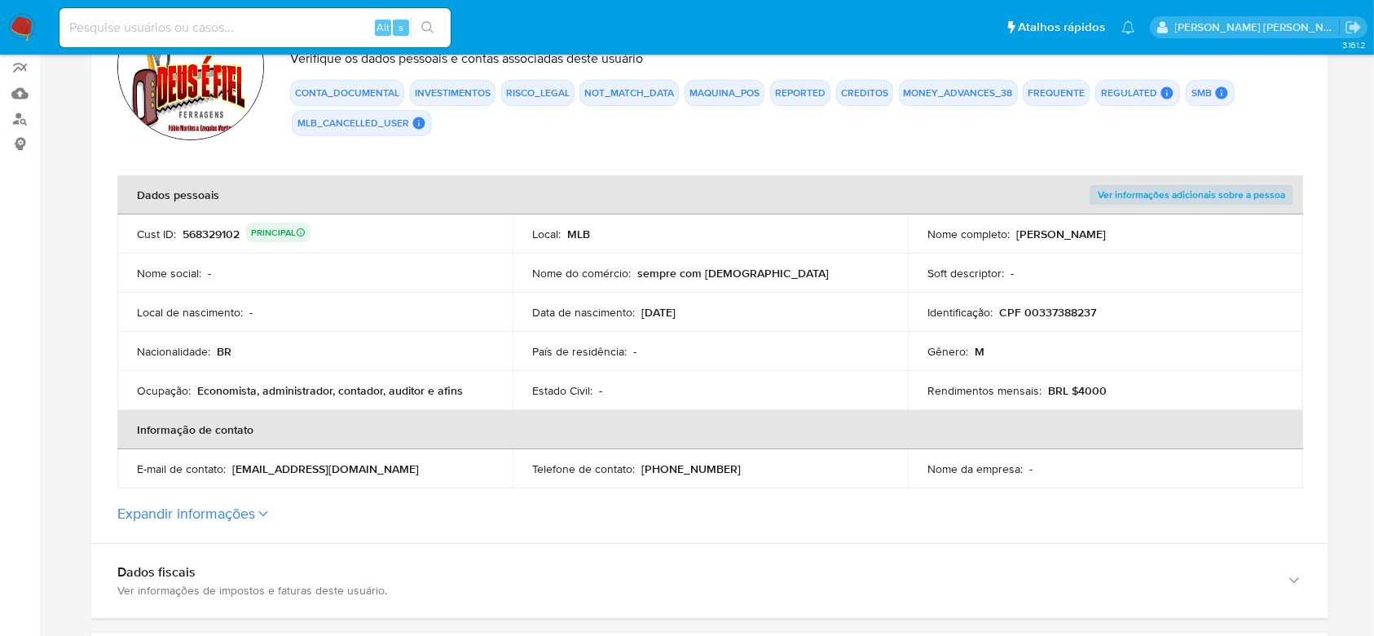
click at [258, 509] on label "Expandir informações" at bounding box center [709, 514] width 1185 height 18
click at [255, 509] on button "Expandir informações" at bounding box center [186, 514] width 138 height 18
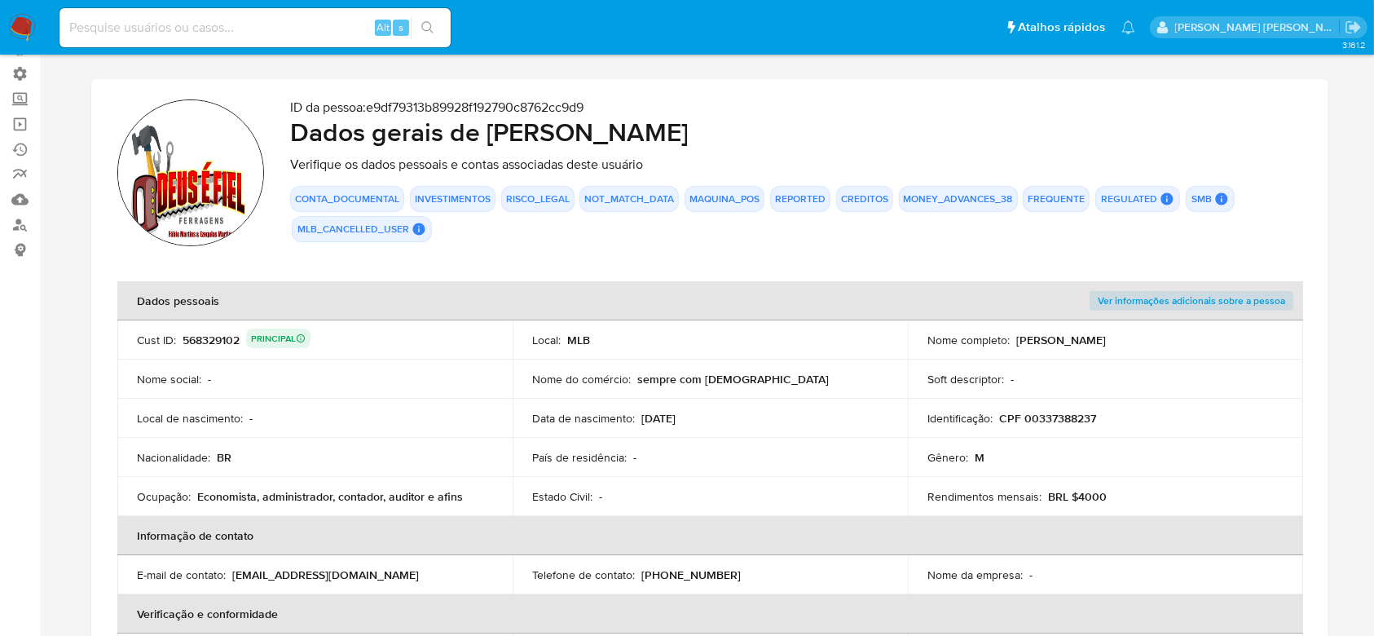
scroll to position [77, 0]
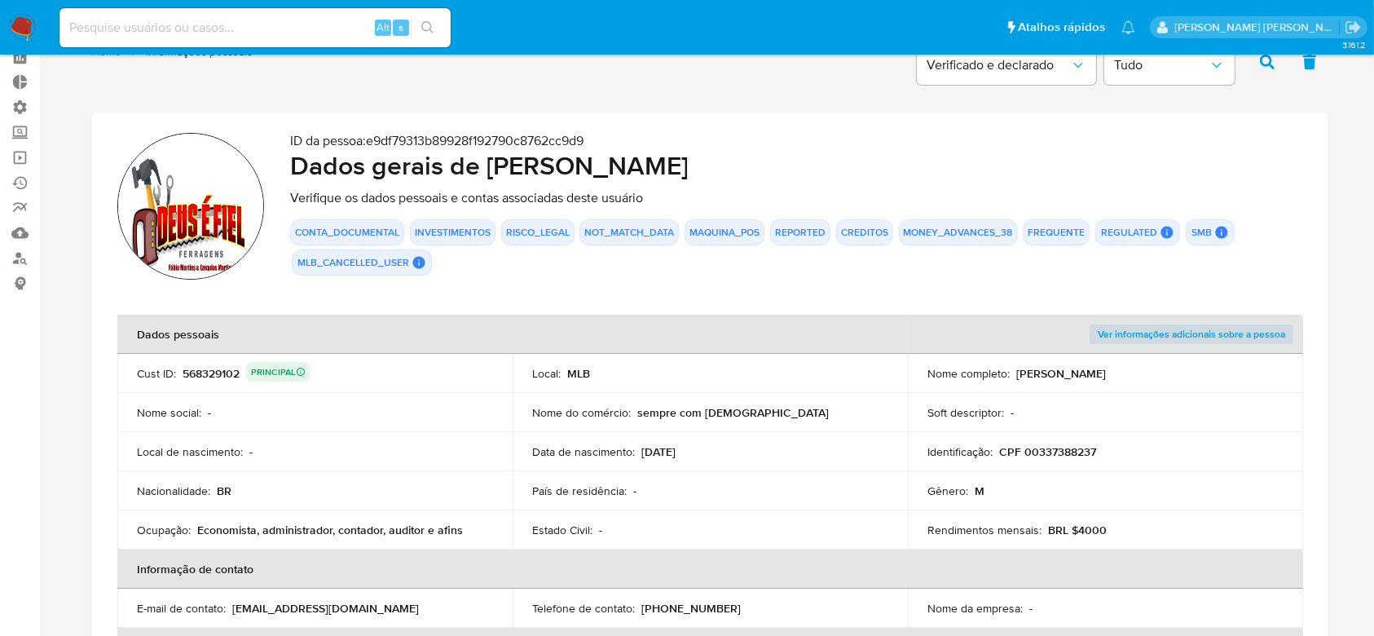
click at [337, 231] on button "CONTA_DOCUMENTAL" at bounding box center [347, 232] width 104 height 7
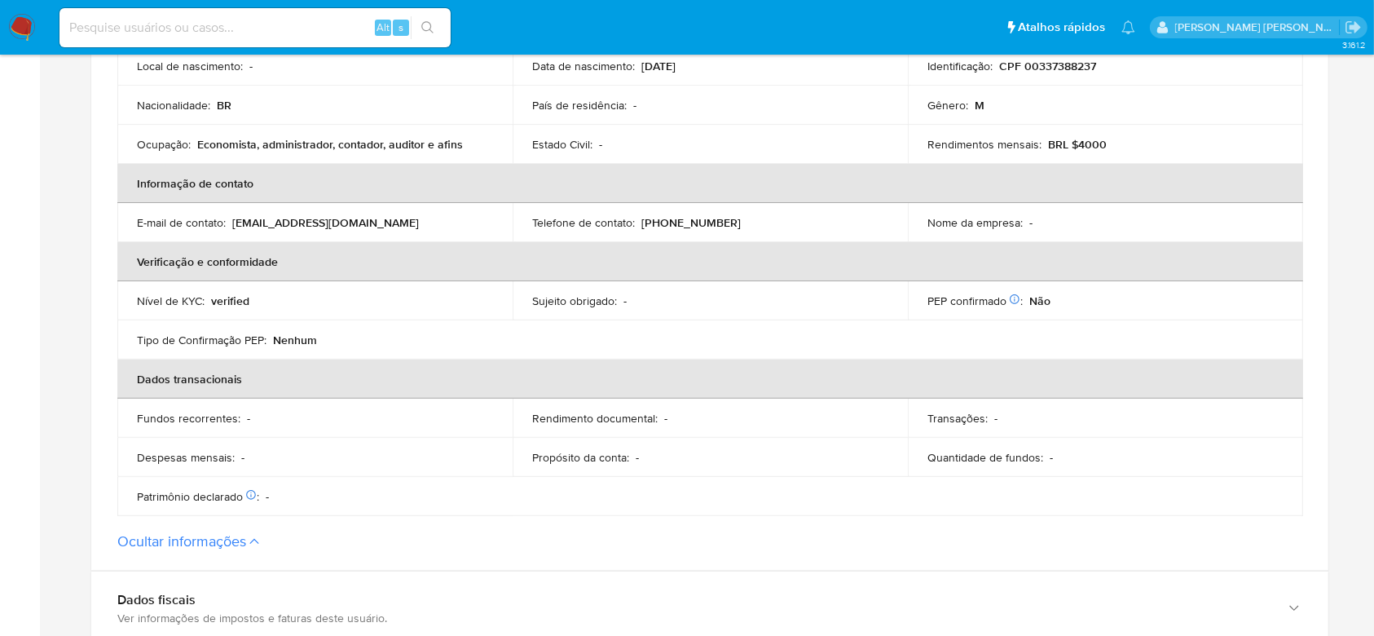
scroll to position [512, 0]
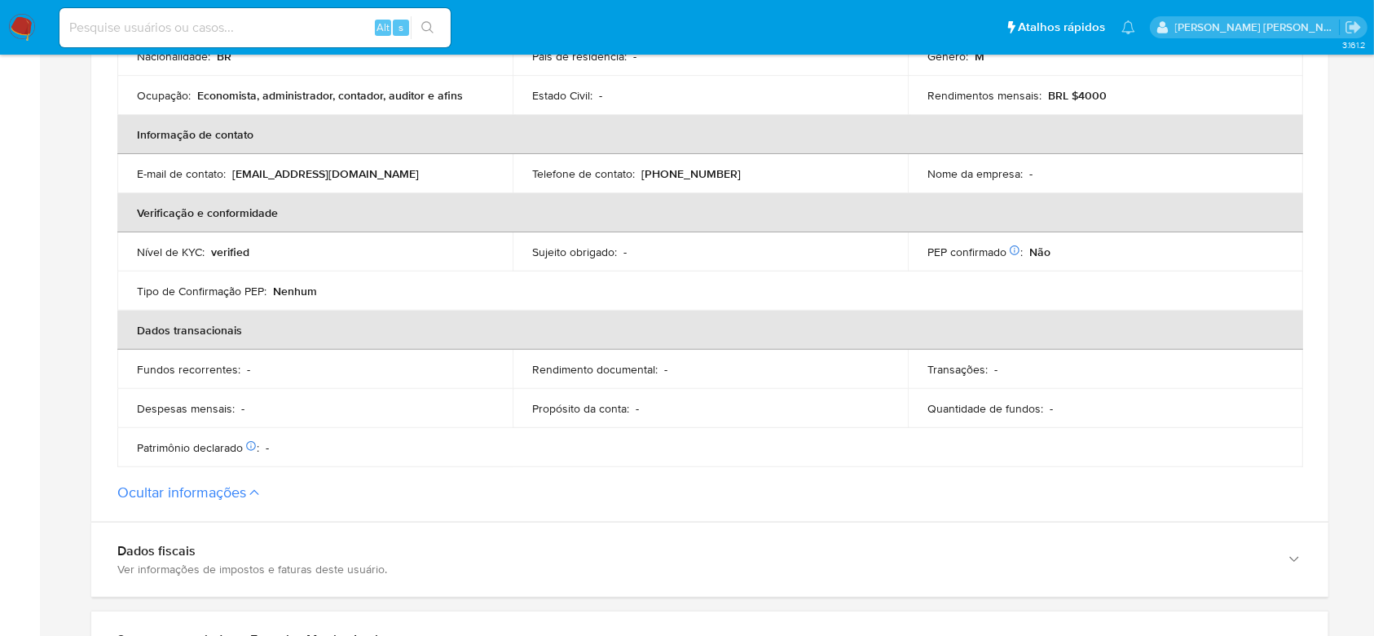
click at [253, 492] on icon at bounding box center [254, 492] width 10 height 7
click at [246, 492] on button "Ocultar informações" at bounding box center [181, 492] width 129 height 18
